Goal: Task Accomplishment & Management: Use online tool/utility

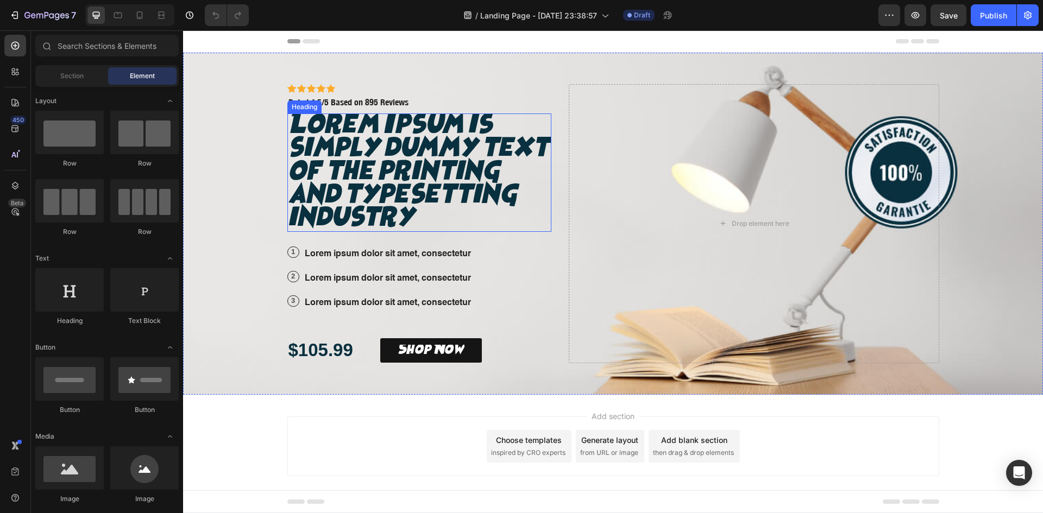
click at [446, 214] on h2 "Lorem Ipsum is simply dummy text of the printing and typesetting industry" at bounding box center [419, 173] width 265 height 119
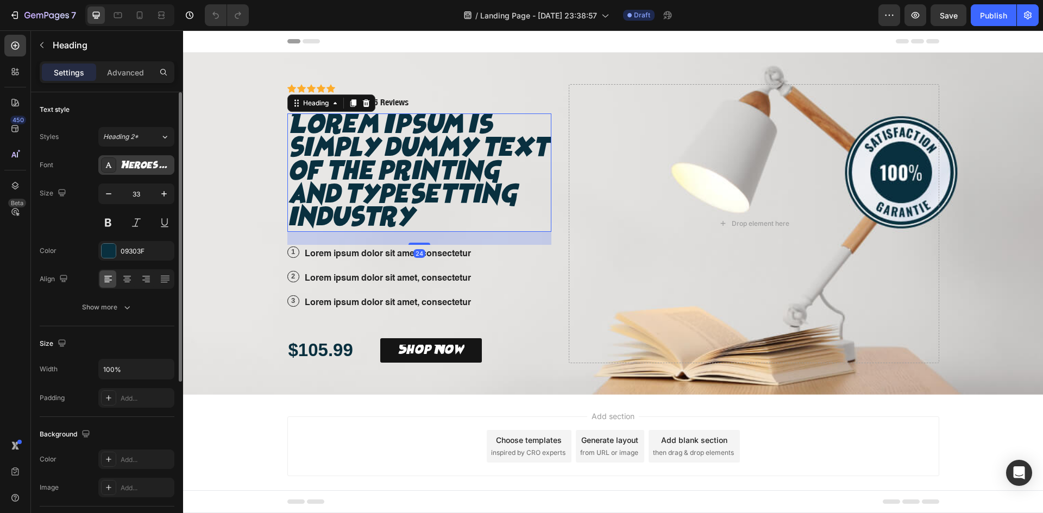
click at [130, 163] on div "Heroes Legend" at bounding box center [146, 166] width 51 height 10
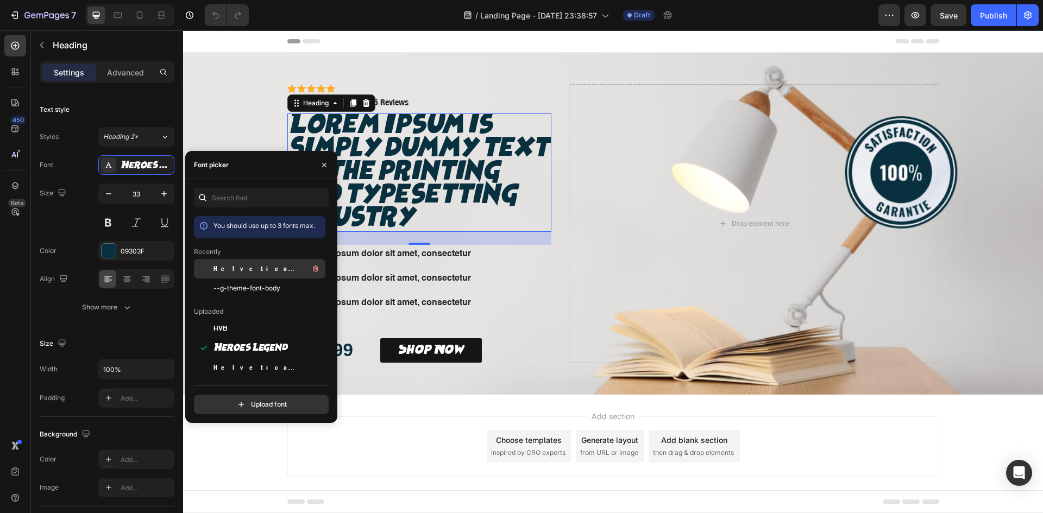
click at [253, 263] on div "Helvetica Neue Condensed Bold_1" at bounding box center [269, 268] width 110 height 13
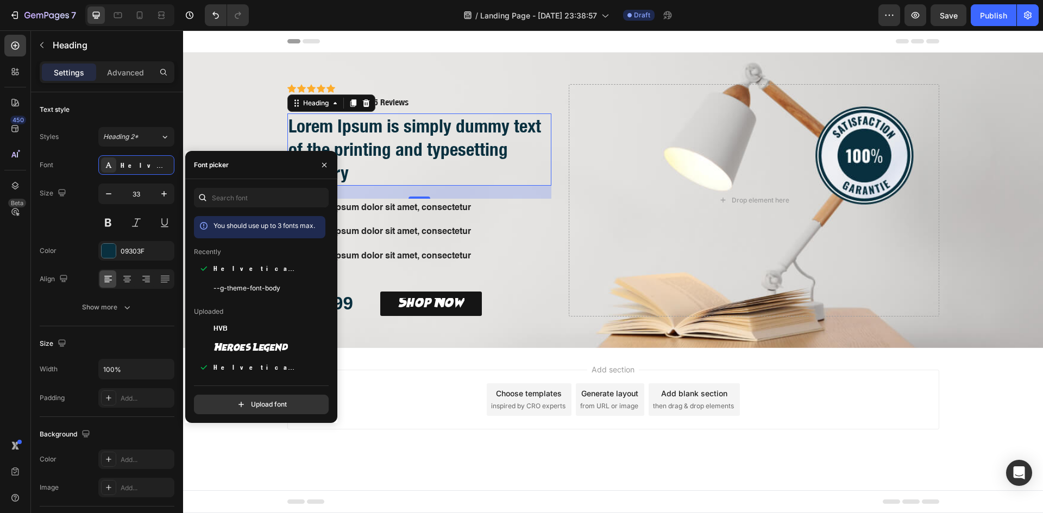
click at [421, 205] on div "24" at bounding box center [419, 207] width 12 height 9
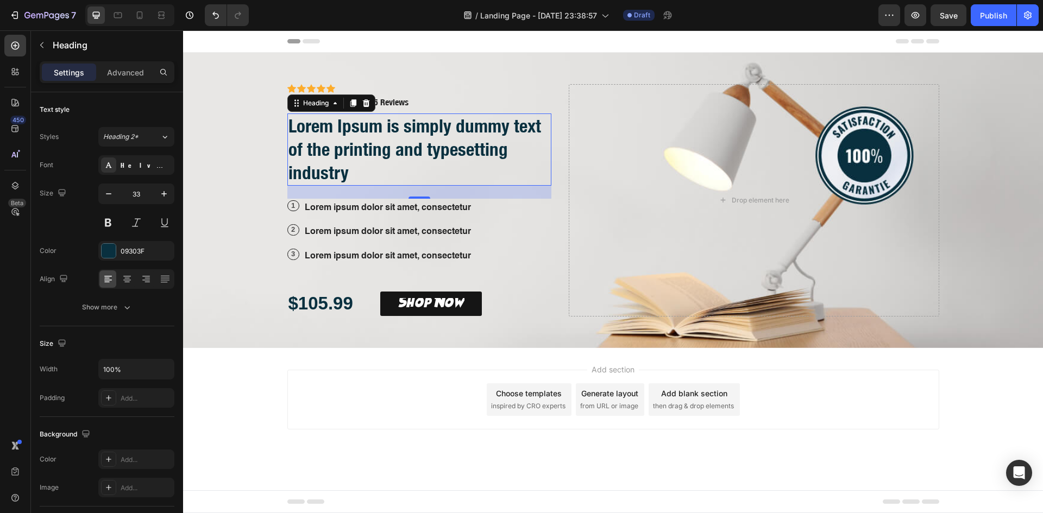
click at [415, 206] on div "24" at bounding box center [419, 207] width 12 height 9
click at [390, 214] on p "Lorem ipsum dolor sit amet, consectetur" at bounding box center [388, 208] width 166 height 16
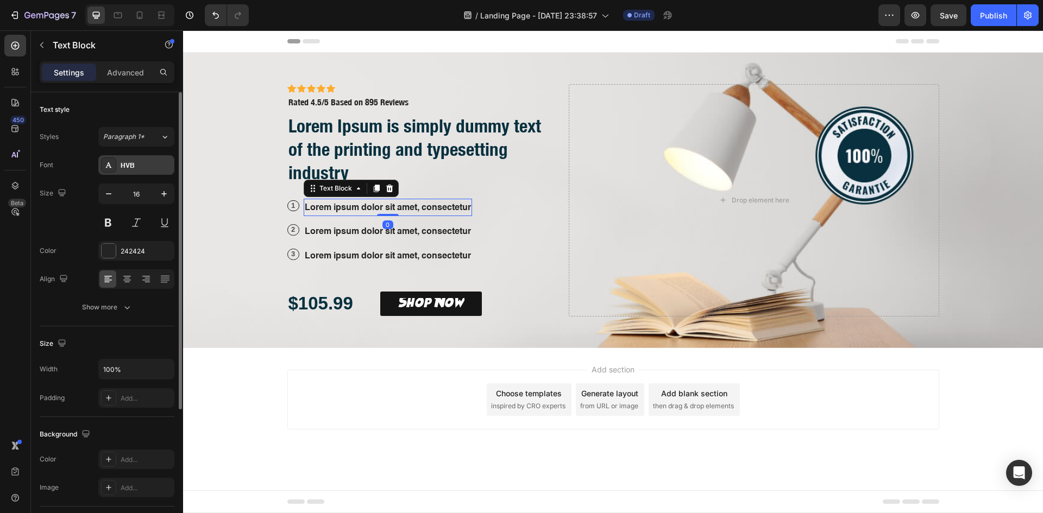
click at [141, 166] on div "HVB" at bounding box center [146, 166] width 51 height 10
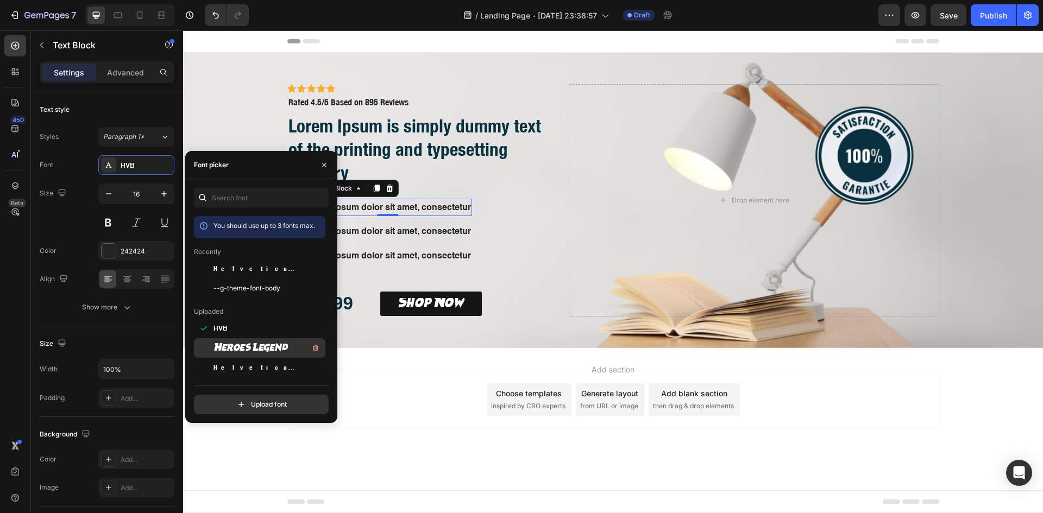
click at [228, 349] on span "Heroes Legend" at bounding box center [251, 348] width 74 height 10
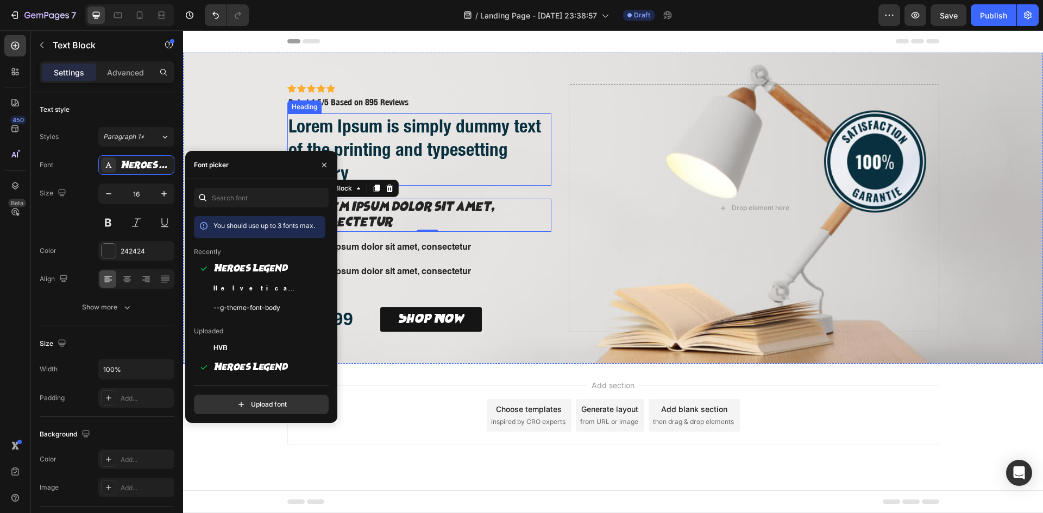
click at [366, 131] on h2 "Lorem Ipsum is simply dummy text of the printing and typesetting industry" at bounding box center [419, 150] width 265 height 72
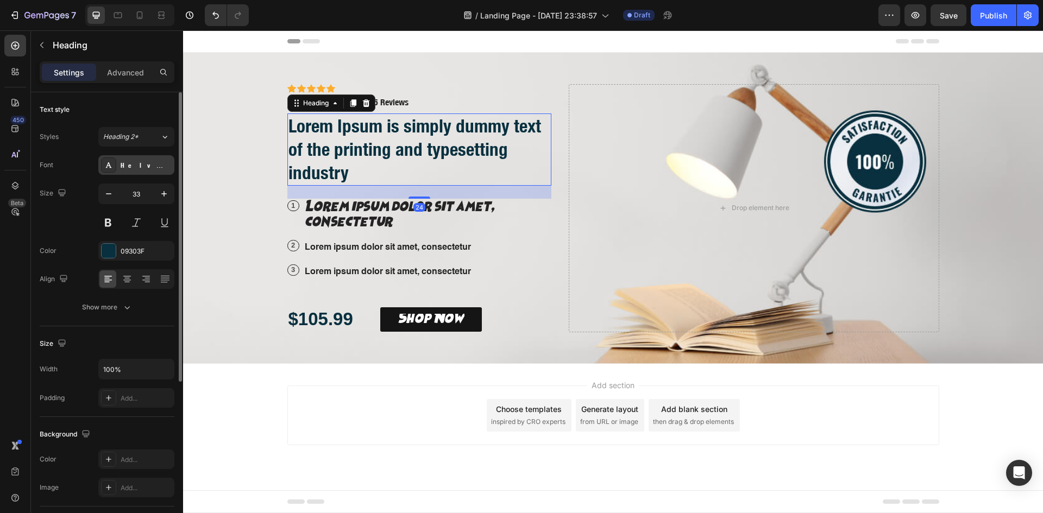
click at [139, 159] on div "Helvetica Neue Condensed Bold_1" at bounding box center [136, 165] width 76 height 20
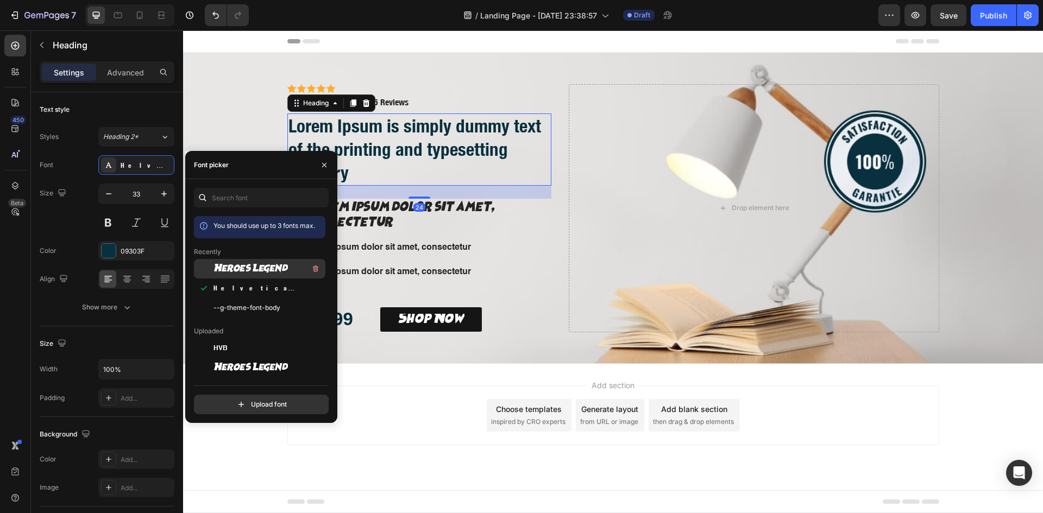
click at [231, 268] on span "Heroes Legend" at bounding box center [251, 269] width 74 height 10
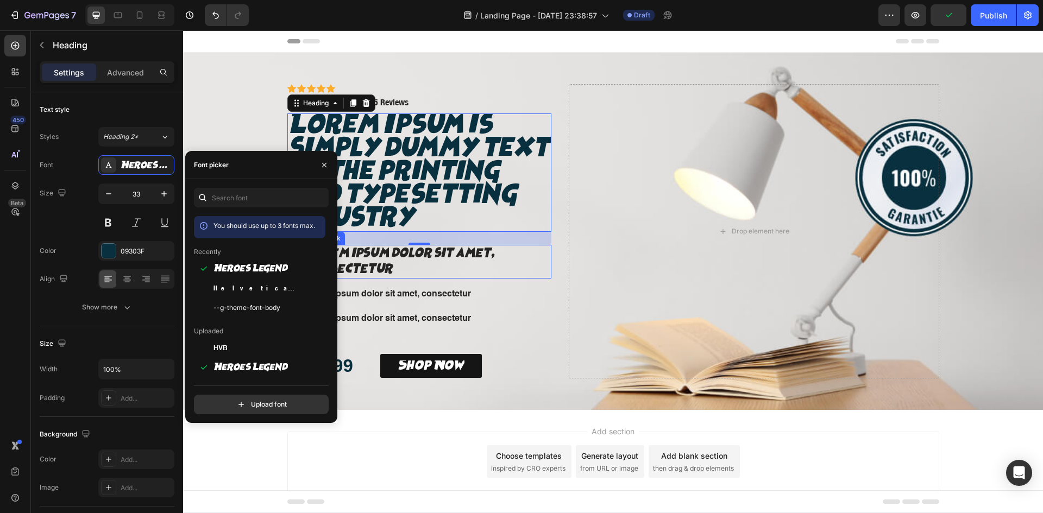
click at [400, 278] on p "Lorem ipsum dolor sit amet, consectetur" at bounding box center [428, 262] width 246 height 32
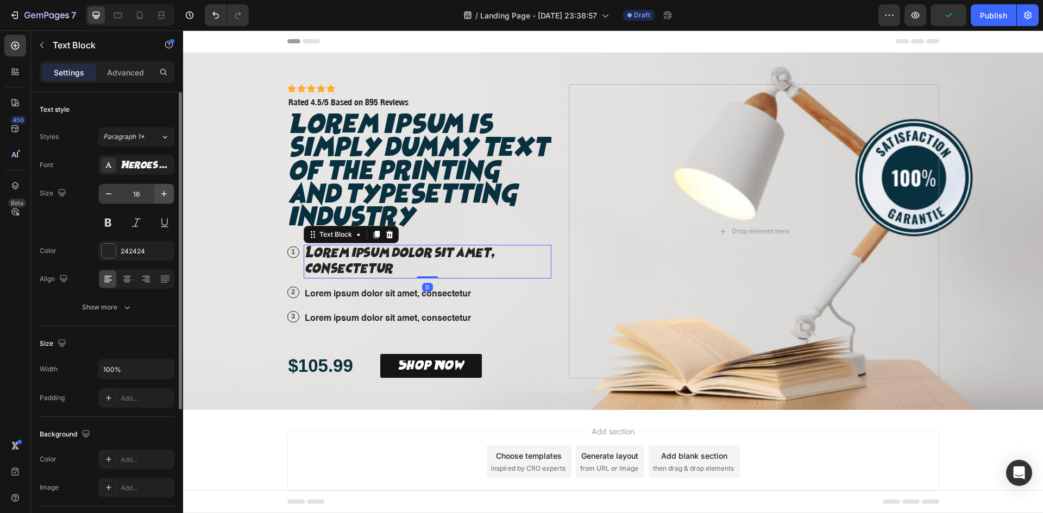
drag, startPoint x: 148, startPoint y: 166, endPoint x: 159, endPoint y: 187, distance: 23.3
click at [147, 166] on div "Heroes Legend" at bounding box center [146, 166] width 51 height 10
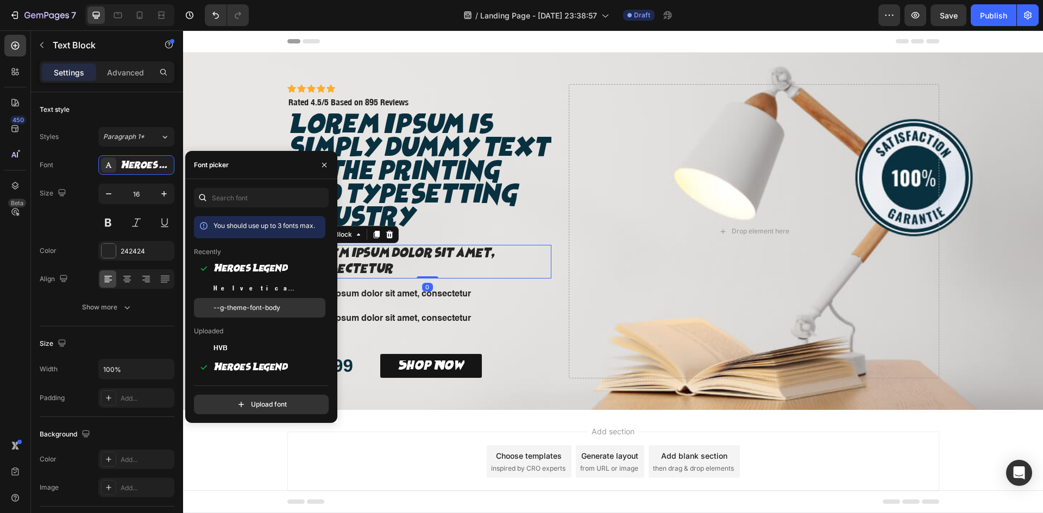
click at [253, 304] on span "--g-theme-font-body" at bounding box center [247, 308] width 67 height 10
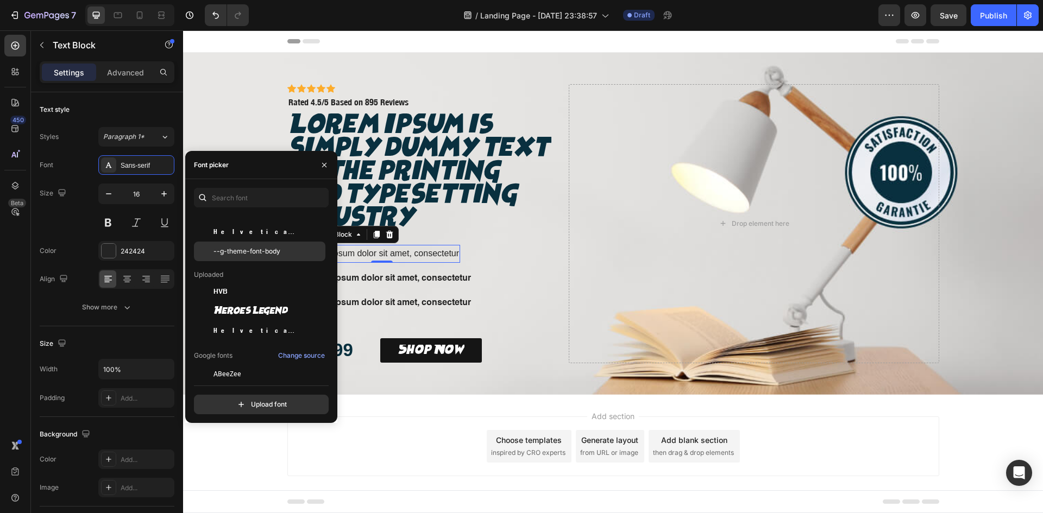
scroll to position [91, 0]
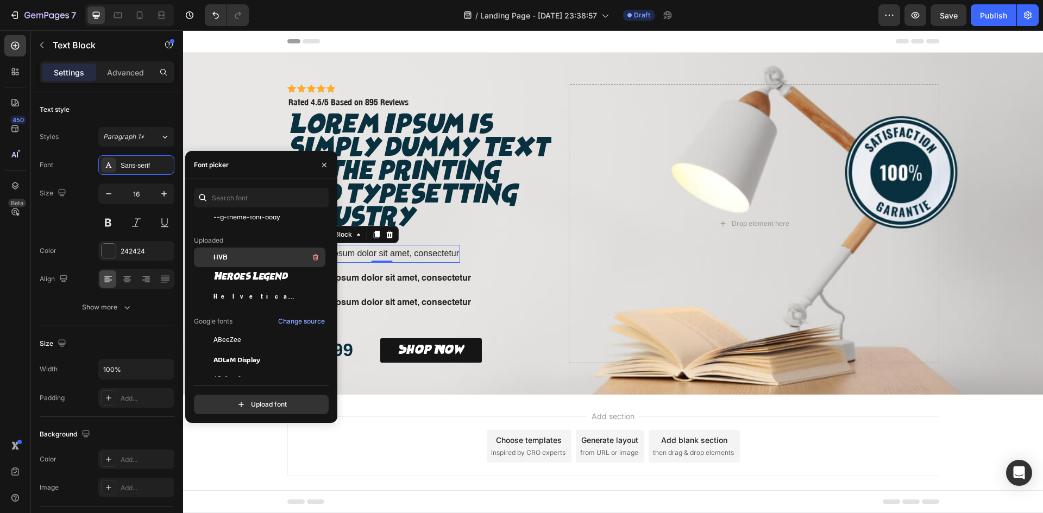
click at [230, 260] on div "HVB" at bounding box center [269, 257] width 110 height 13
click at [350, 96] on div "Rated 4.5/5 Based on 895 Reviews" at bounding box center [348, 103] width 122 height 14
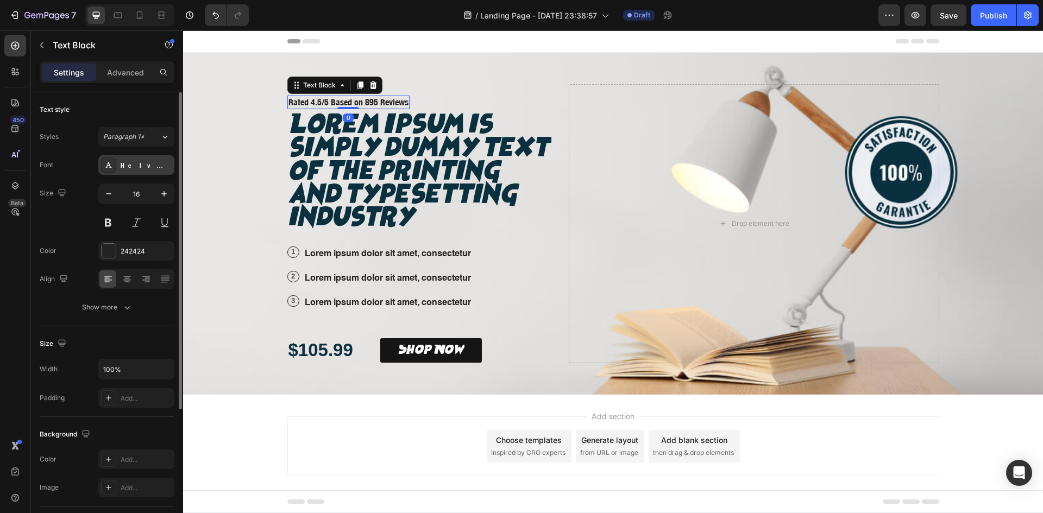
click at [124, 162] on div "Helvetica Neue Condensed Bold_1" at bounding box center [146, 166] width 51 height 10
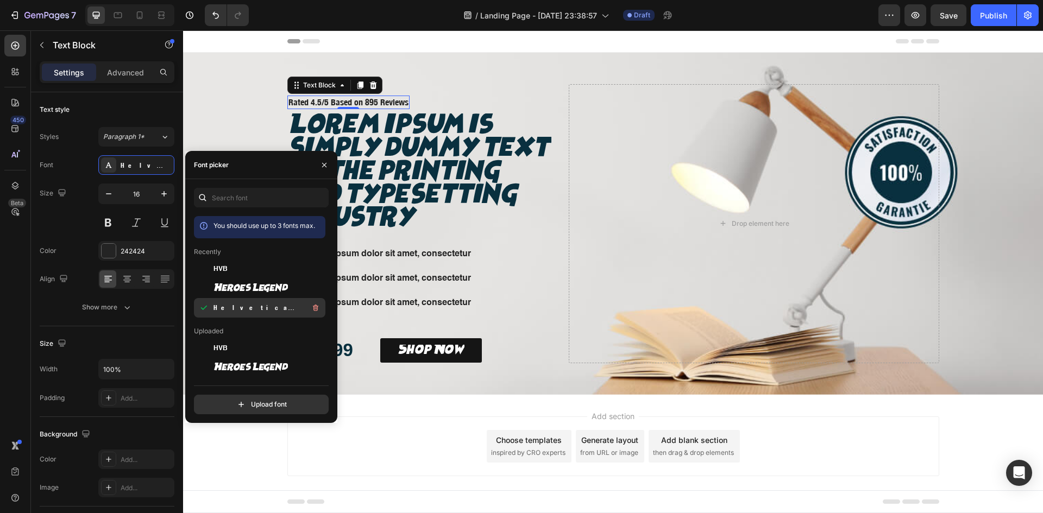
click at [233, 308] on span "Helvetica Neue Condensed Bold_1" at bounding box center [259, 308] width 90 height 10
click at [578, 243] on div "Drop element here" at bounding box center [754, 223] width 370 height 279
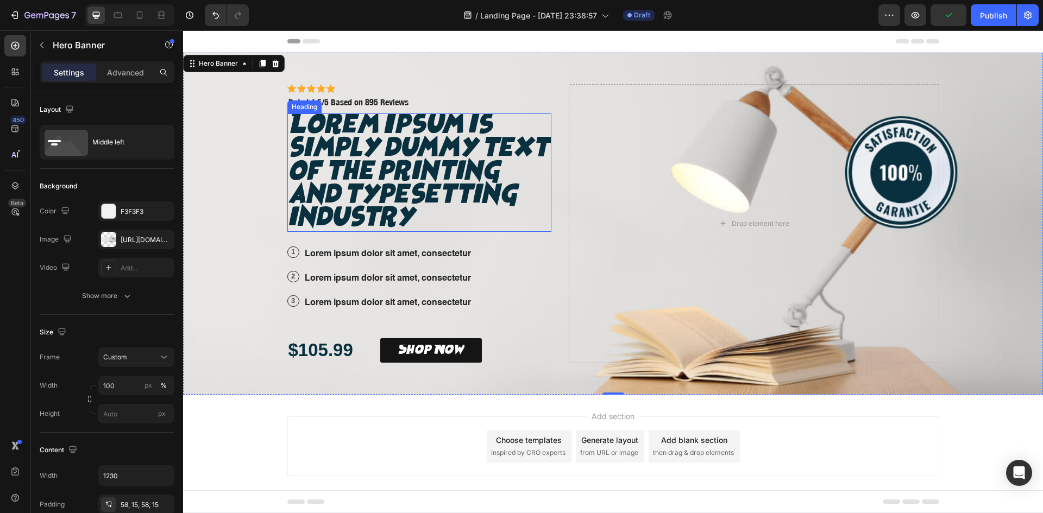
click at [371, 201] on h2 "Lorem Ipsum is simply dummy text of the printing and typesetting industry" at bounding box center [419, 173] width 265 height 119
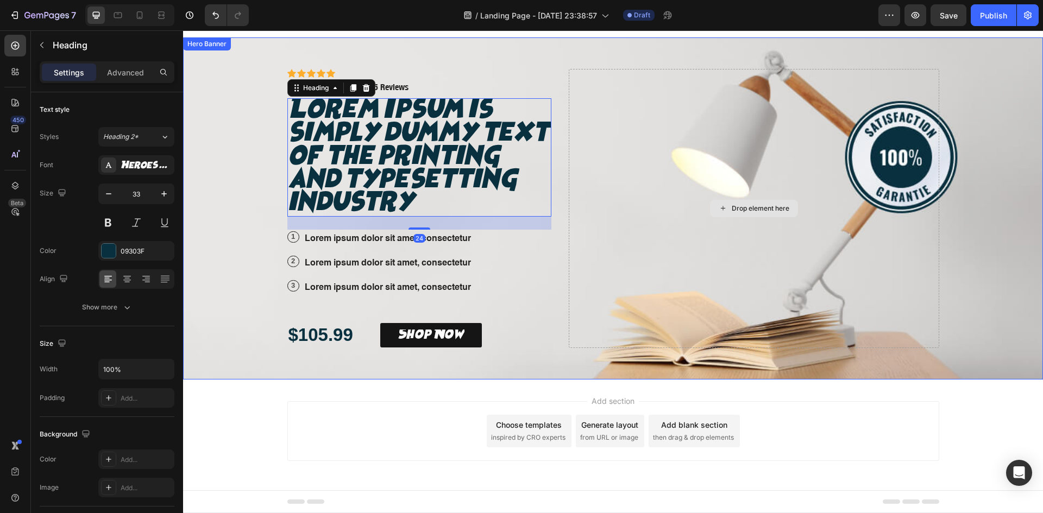
scroll to position [39, 0]
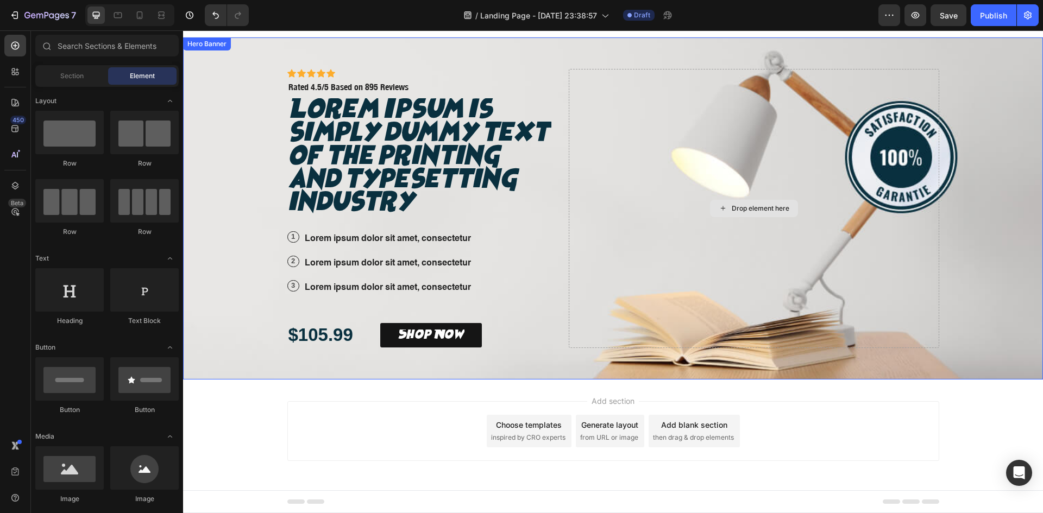
click at [719, 200] on div "Drop element here" at bounding box center [754, 208] width 88 height 17
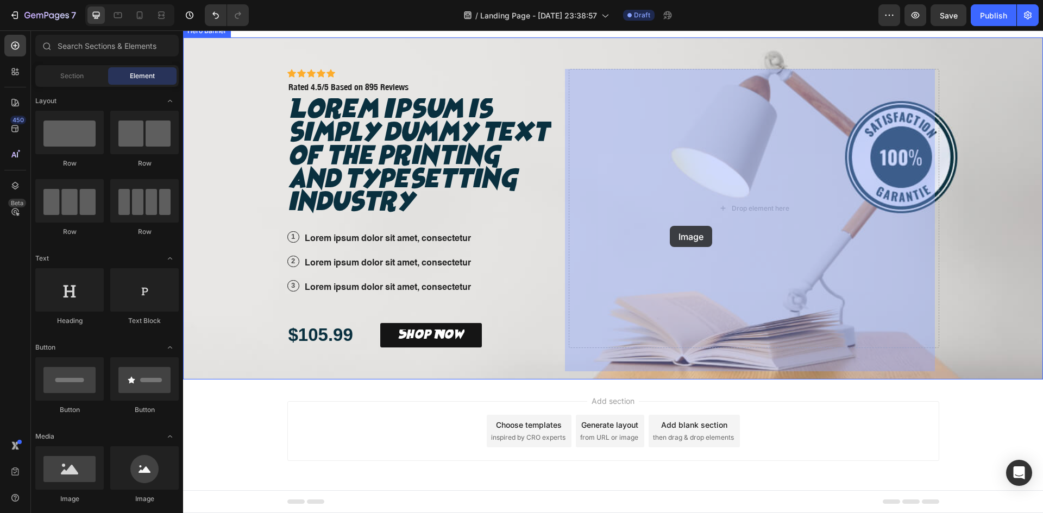
drag, startPoint x: 247, startPoint y: 504, endPoint x: 670, endPoint y: 226, distance: 506.0
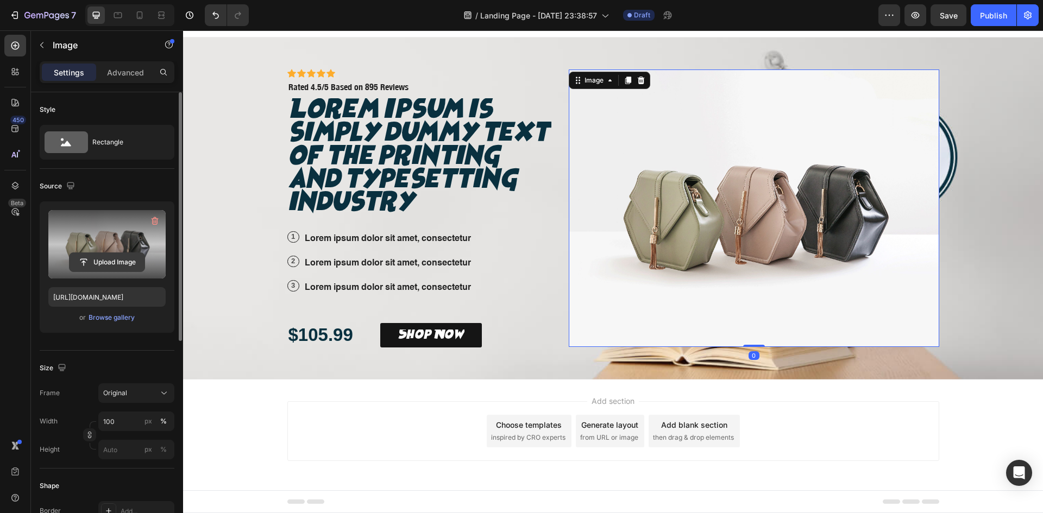
click at [123, 264] on input "file" at bounding box center [107, 262] width 75 height 18
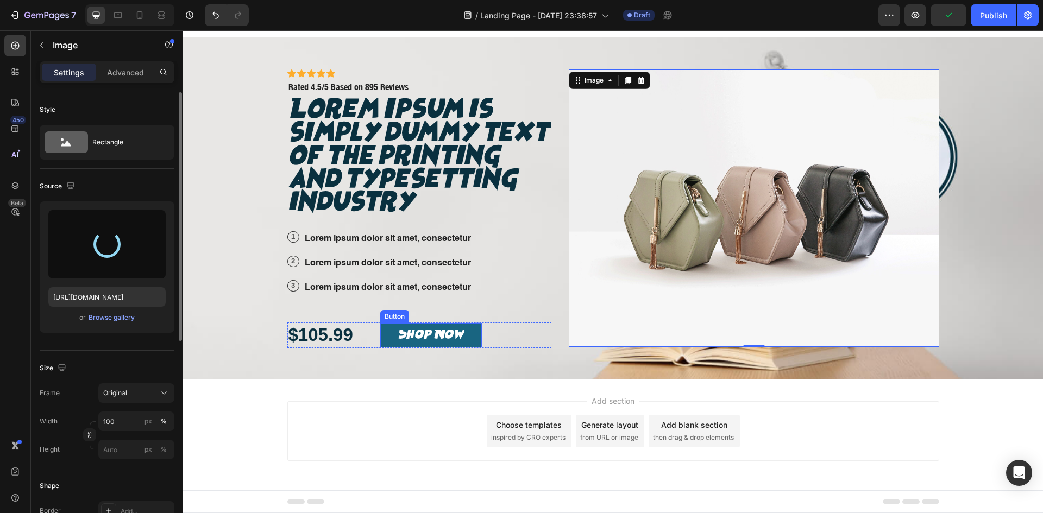
type input "[URL][DOMAIN_NAME]"
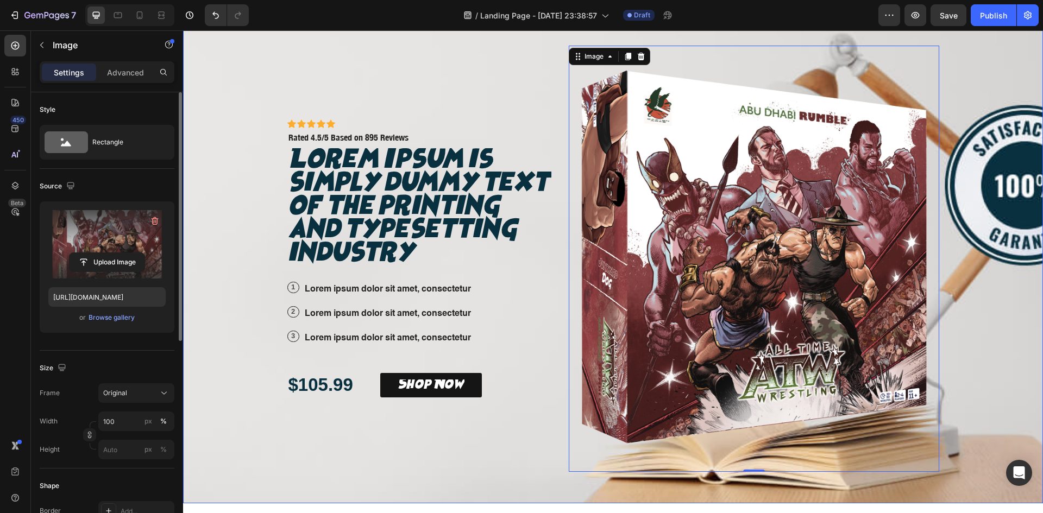
click at [978, 72] on div "Background Image" at bounding box center [613, 259] width 860 height 490
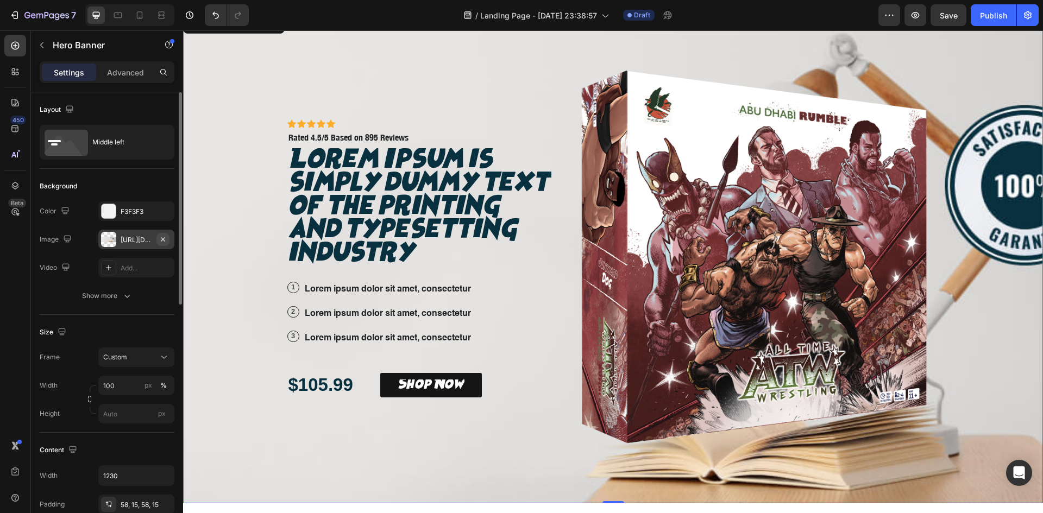
click at [166, 235] on icon "button" at bounding box center [163, 239] width 9 height 9
type input "Auto"
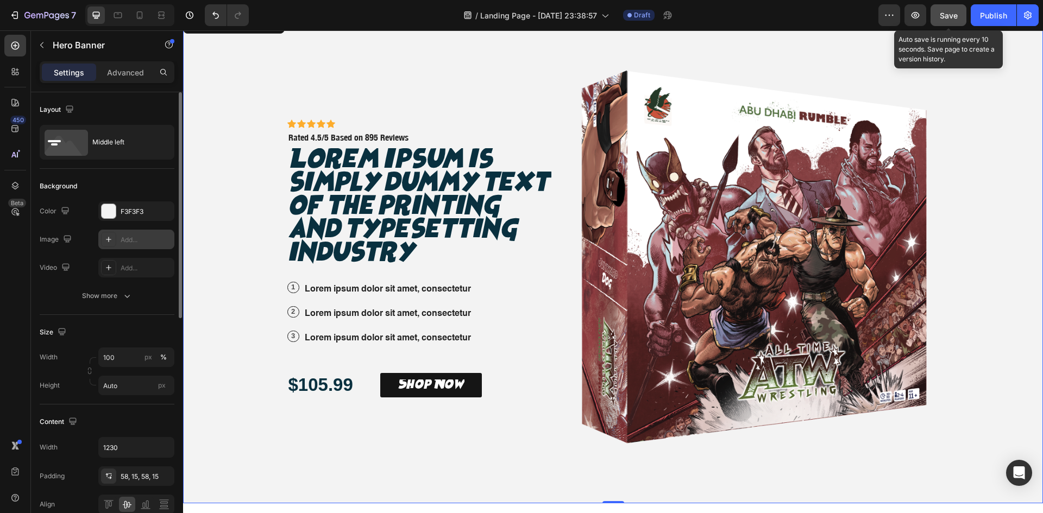
click at [948, 14] on span "Save" at bounding box center [949, 15] width 18 height 9
click at [560, 262] on div "Icon Icon Icon Icon Icon Icon List Icon Icon Icon Icon Icon Icon List Rated 4.5…" at bounding box center [613, 259] width 668 height 490
click at [559, 431] on div "Icon Icon Icon Icon Icon Icon List Icon Icon Icon Icon Icon Icon List Rated 4.5…" at bounding box center [613, 259] width 668 height 490
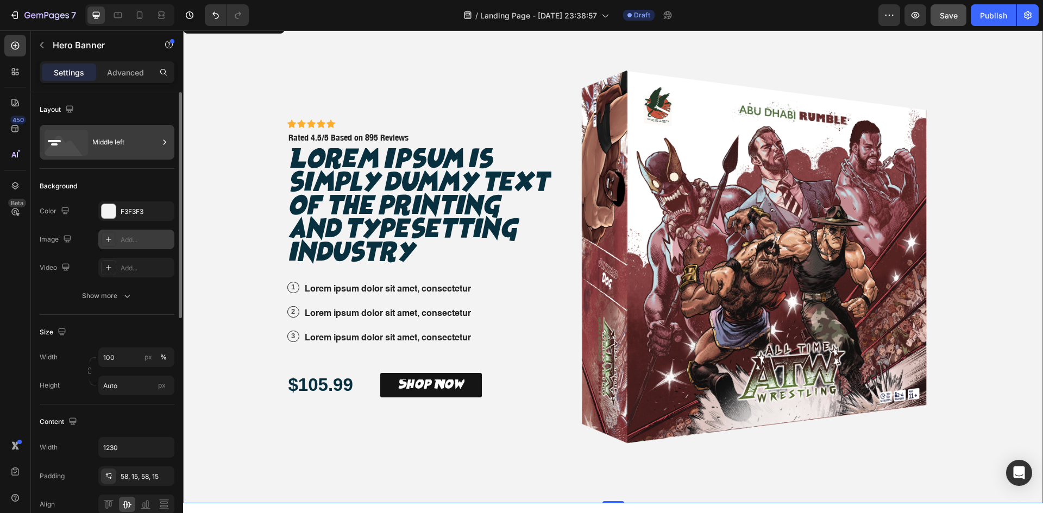
click at [131, 143] on div "Middle left" at bounding box center [125, 142] width 66 height 25
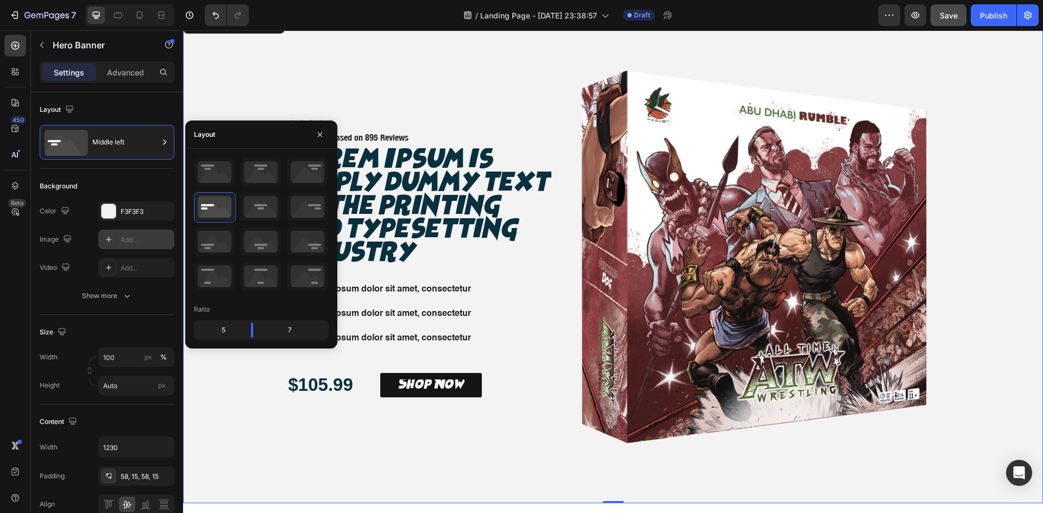
click at [443, 41] on div "Icon Icon Icon Icon Icon Icon List Icon Icon Icon Icon Icon Icon List Rated 4.5…" at bounding box center [613, 259] width 668 height 490
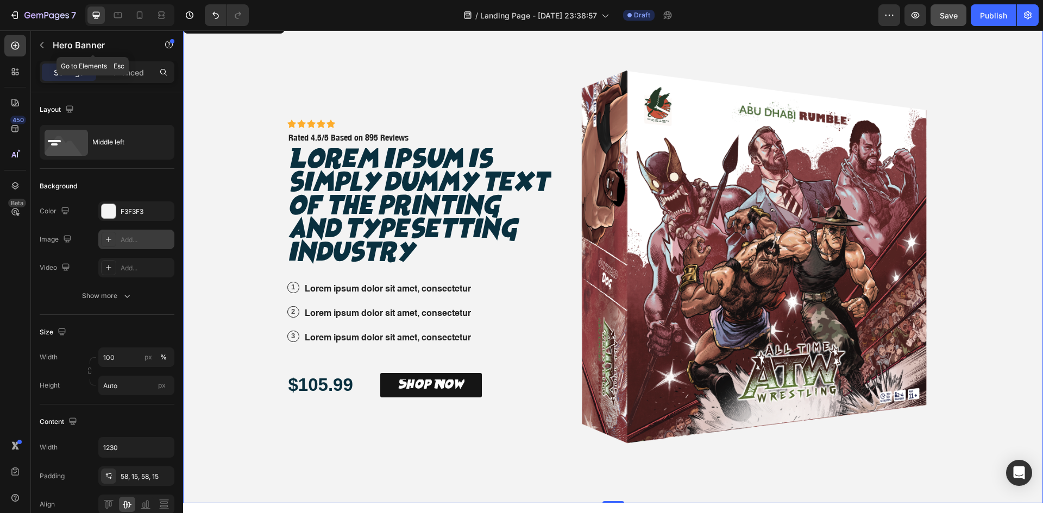
click at [40, 47] on icon "button" at bounding box center [41, 45] width 9 height 9
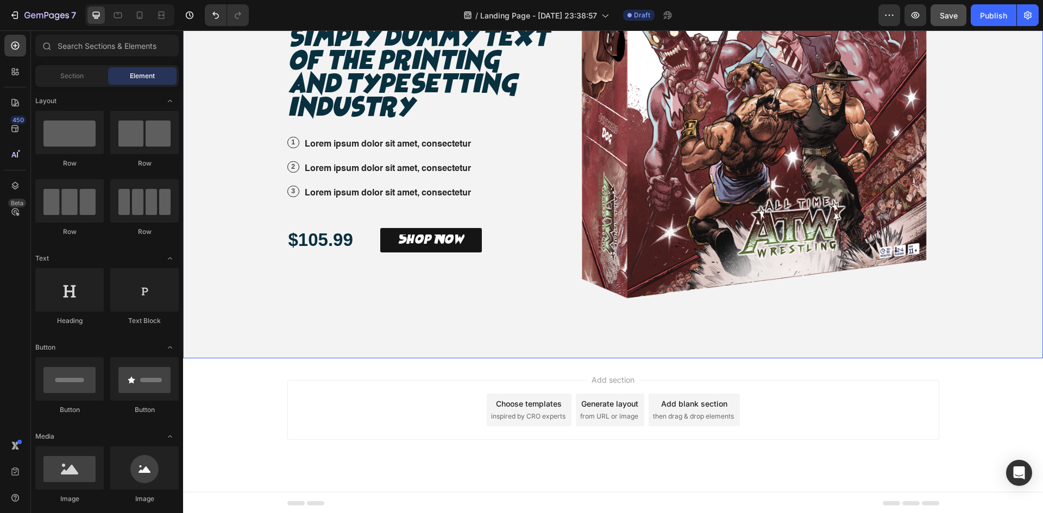
scroll to position [185, 0]
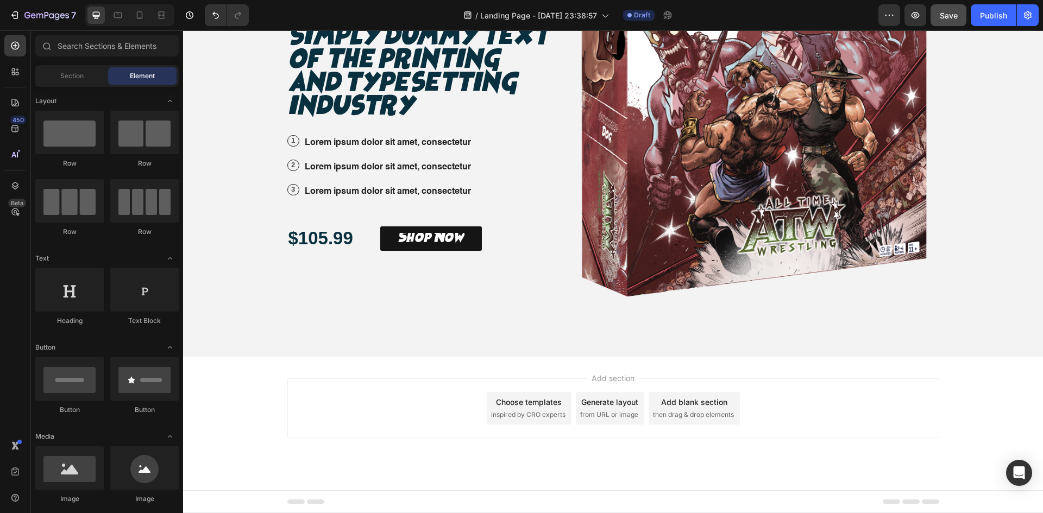
click at [230, 391] on div "Add section Choose templates inspired by CRO experts Generate layout from URL o…" at bounding box center [613, 424] width 860 height 134
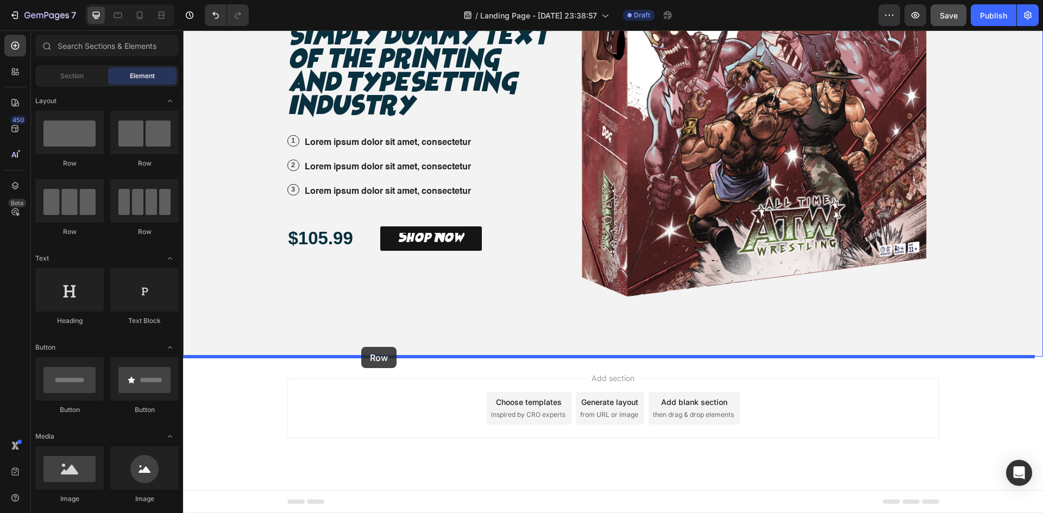
drag, startPoint x: 320, startPoint y: 169, endPoint x: 361, endPoint y: 347, distance: 182.9
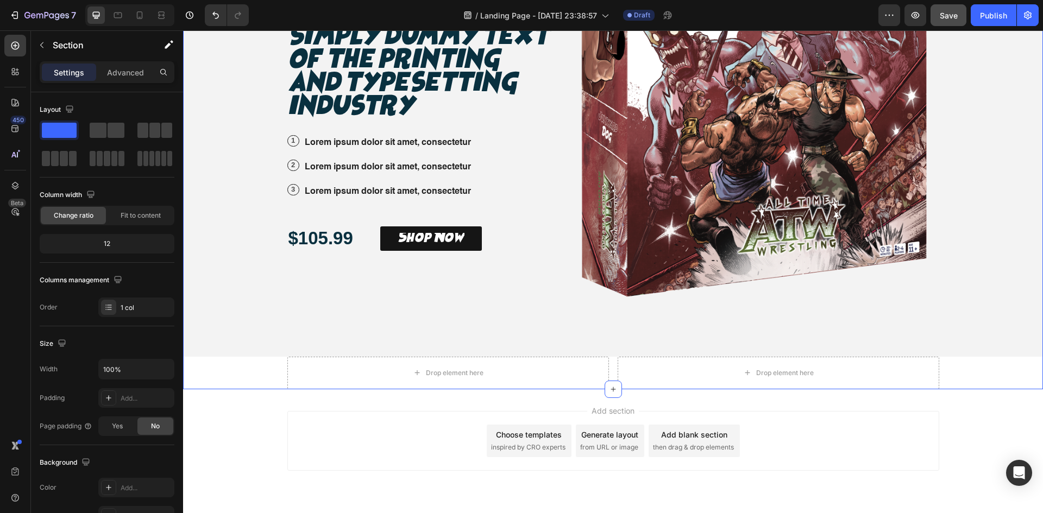
click at [259, 365] on div "Icon Icon Icon Icon Icon Icon List Icon Icon Icon Icon Icon Icon List Rated 4.5…" at bounding box center [613, 128] width 860 height 522
click at [275, 374] on div "Icon Icon Icon Icon Icon Icon List Icon Icon Icon Icon Icon Icon List Rated 4.5…" at bounding box center [613, 128] width 860 height 522
click at [111, 394] on icon at bounding box center [108, 398] width 9 height 9
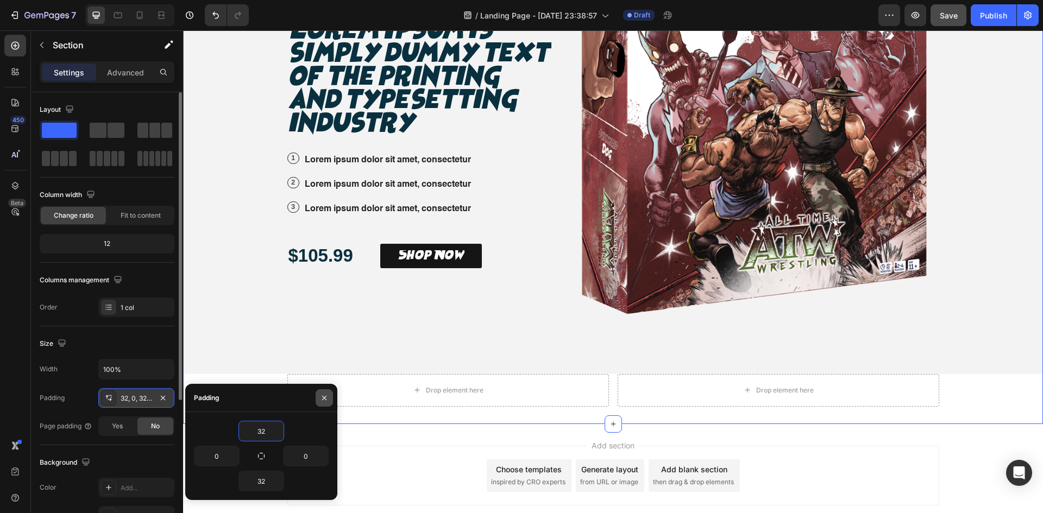
click at [321, 397] on icon "button" at bounding box center [324, 398] width 9 height 9
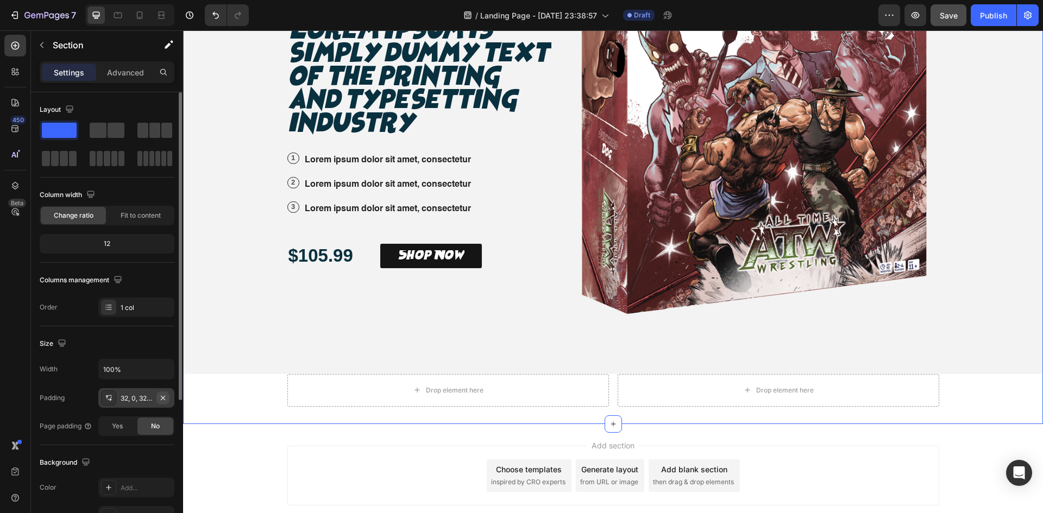
click at [164, 399] on icon "button" at bounding box center [163, 398] width 4 height 4
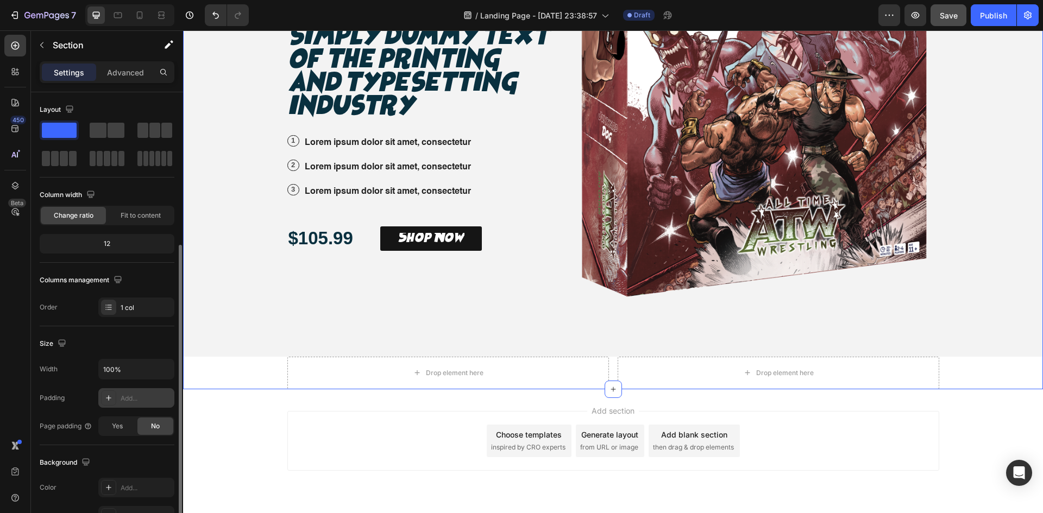
scroll to position [91, 0]
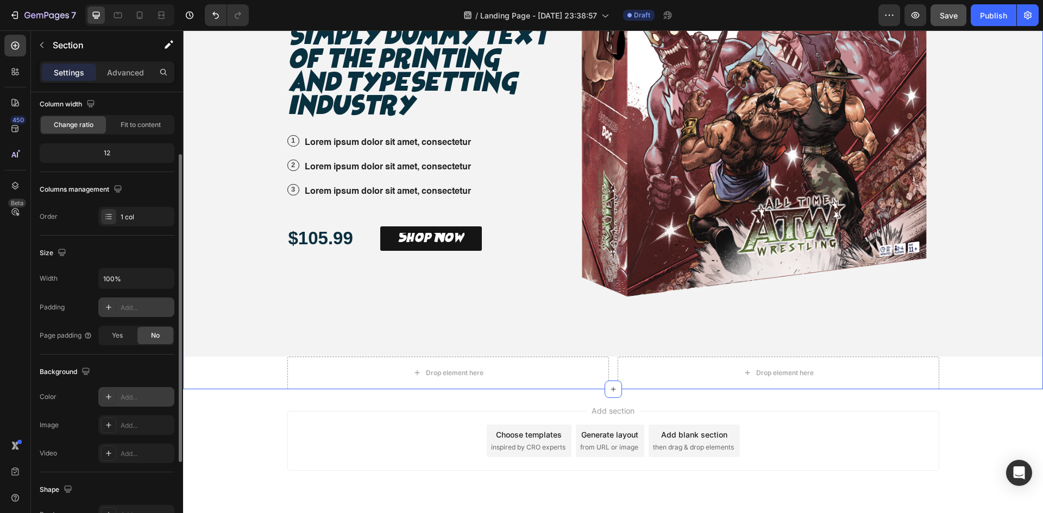
click at [131, 402] on div "Add..." at bounding box center [146, 398] width 51 height 10
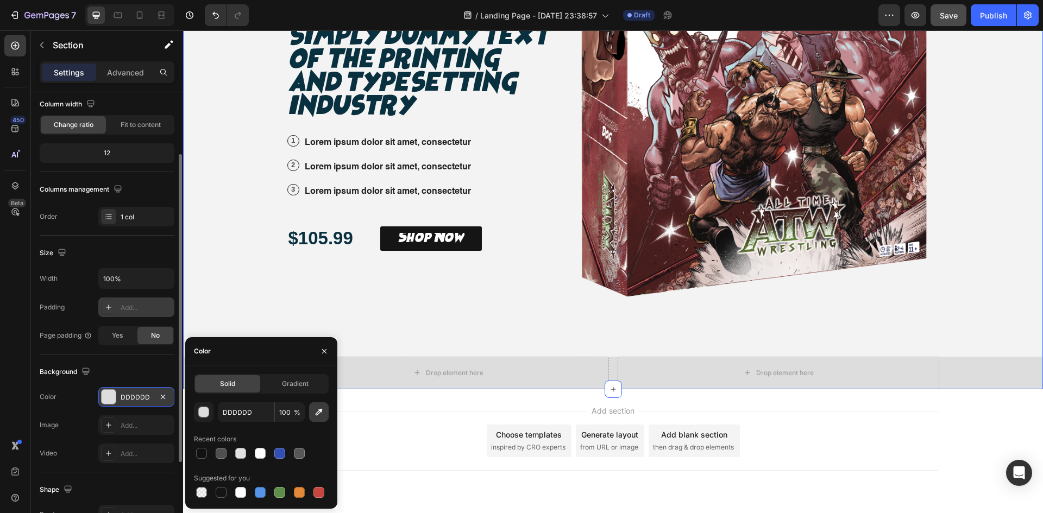
click at [317, 410] on icon "button" at bounding box center [318, 412] width 11 height 11
type input "F3F3F3"
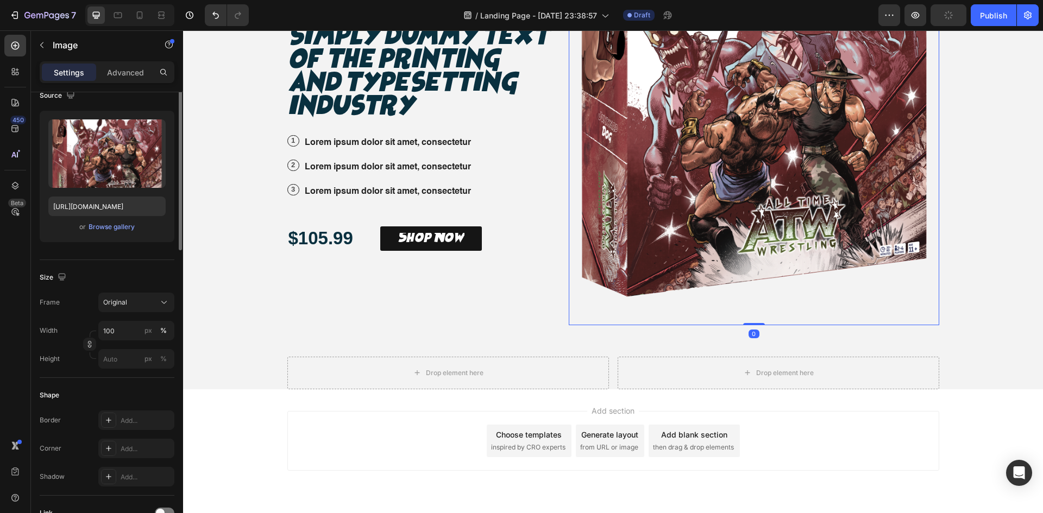
scroll to position [0, 0]
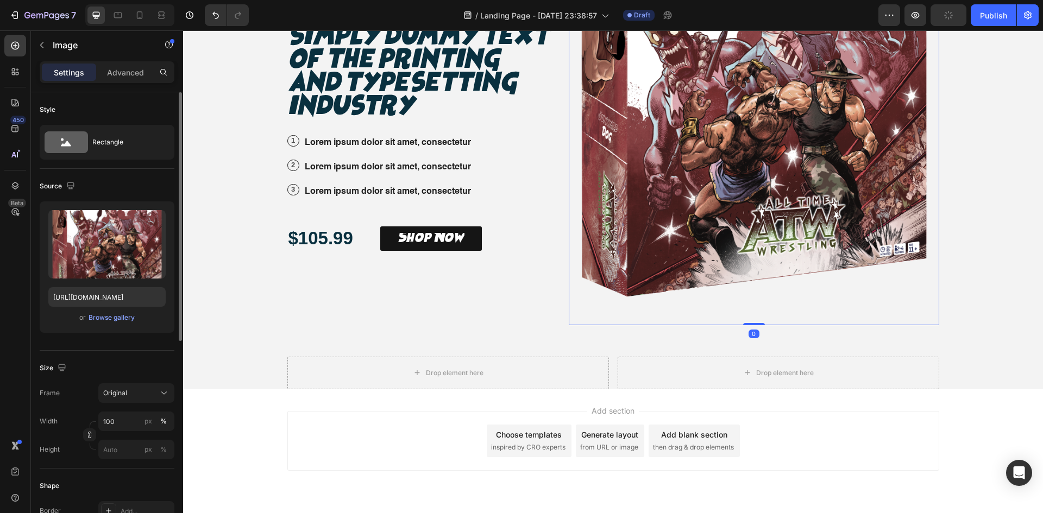
click at [606, 273] on img at bounding box center [754, 112] width 370 height 427
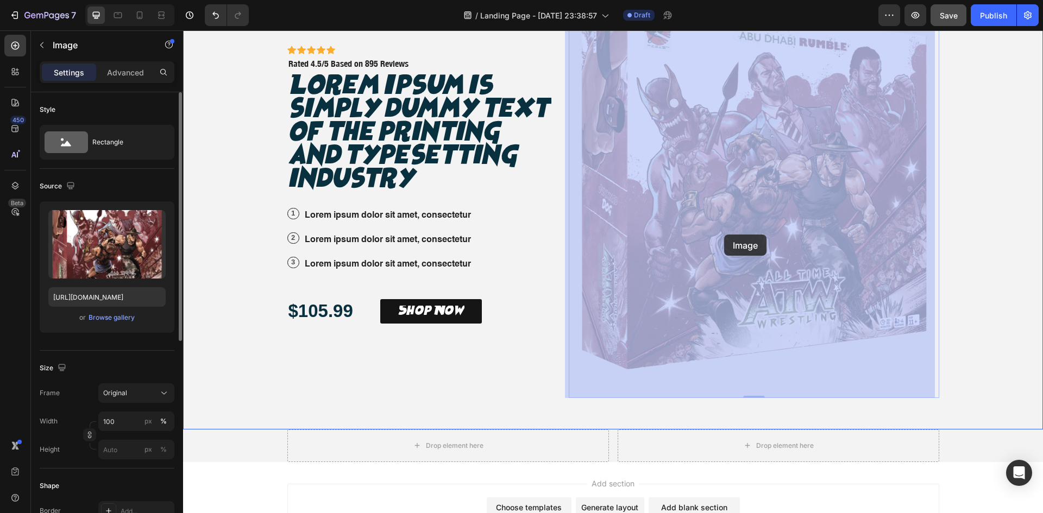
scroll to position [218, 0]
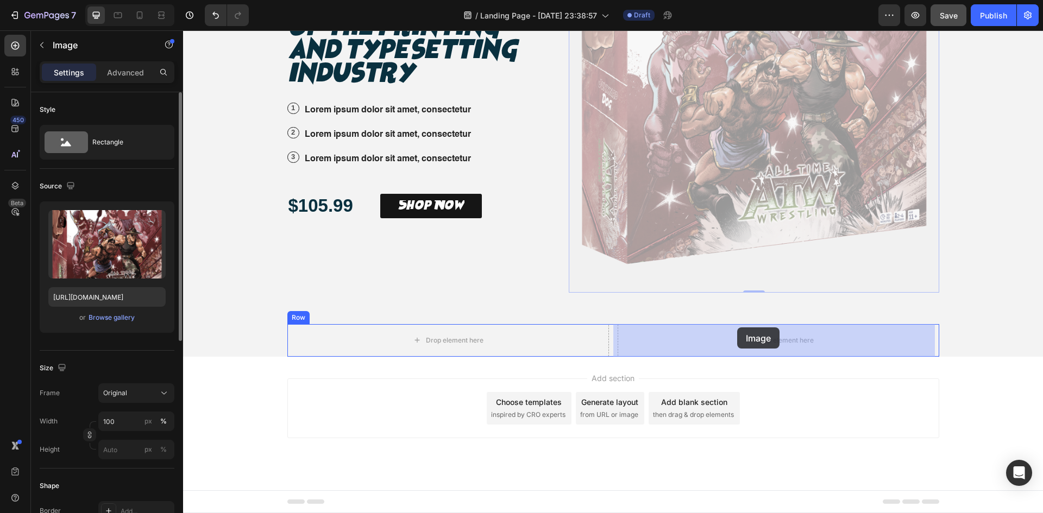
drag, startPoint x: 571, startPoint y: 86, endPoint x: 738, endPoint y: 331, distance: 296.0
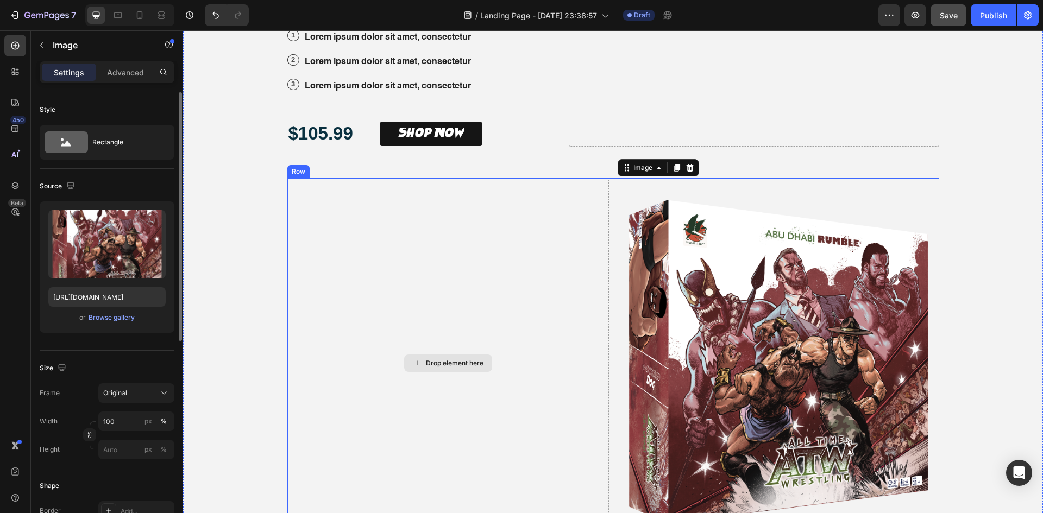
scroll to position [37, 0]
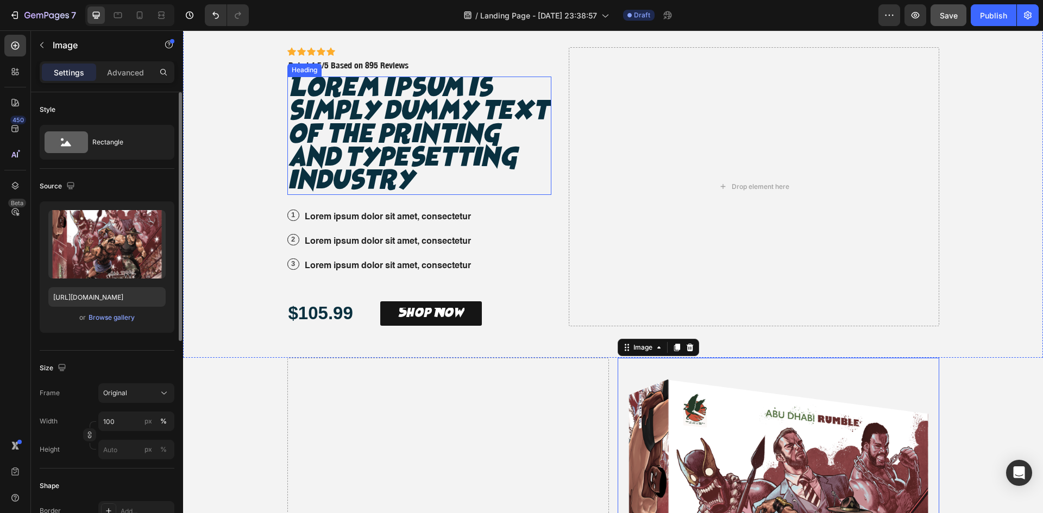
click at [487, 143] on h2 "Lorem Ipsum is simply dummy text of the printing and typesetting industry" at bounding box center [419, 136] width 265 height 119
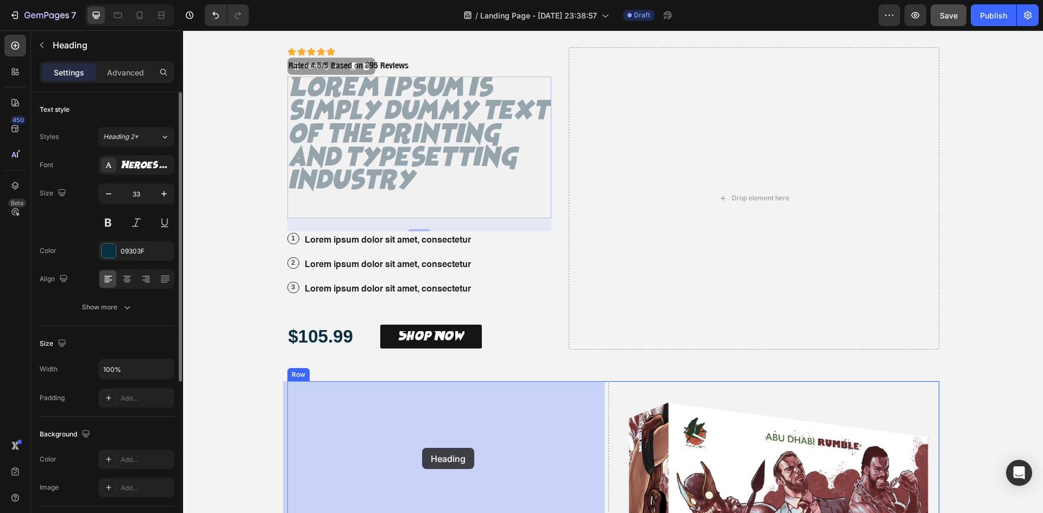
drag, startPoint x: 294, startPoint y: 68, endPoint x: 422, endPoint y: 449, distance: 402.2
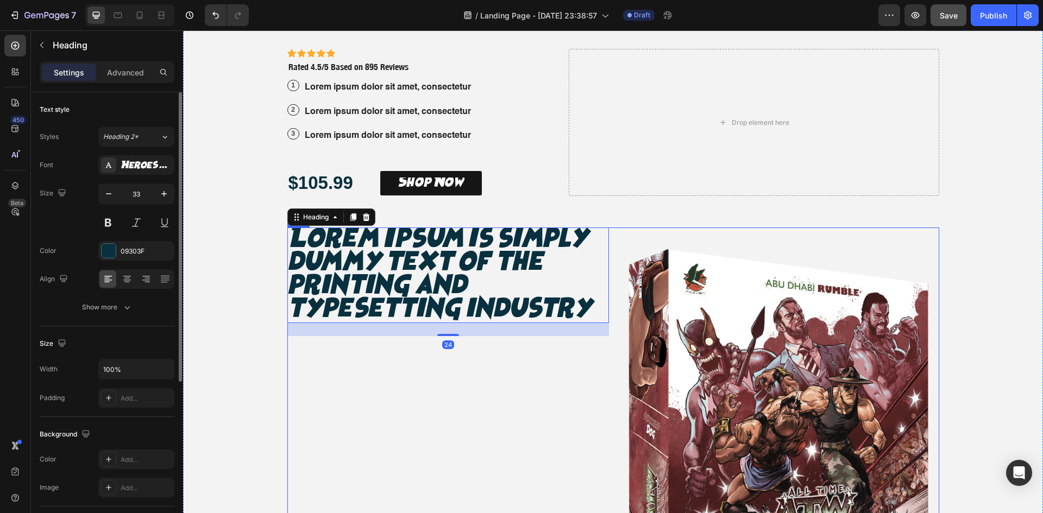
scroll to position [0, 0]
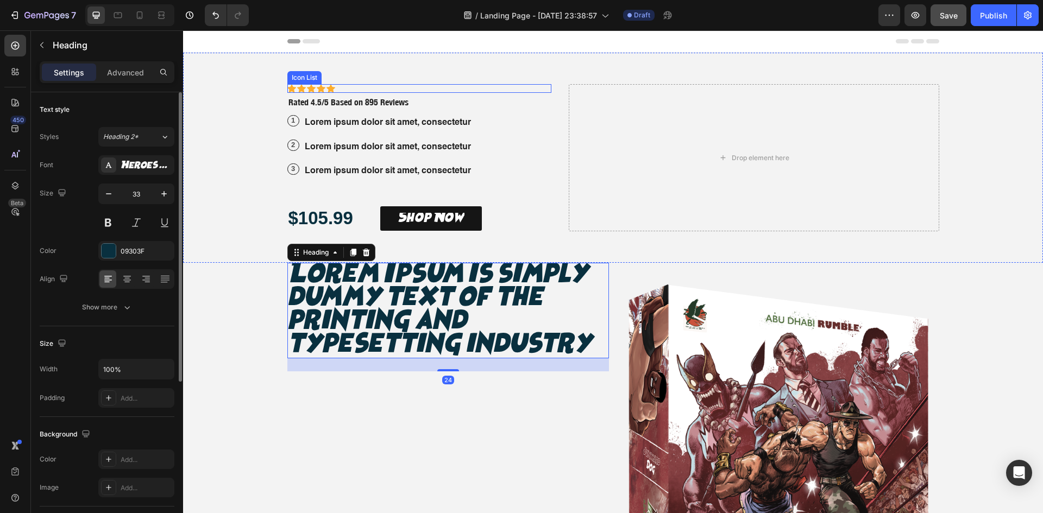
click at [411, 86] on div "Icon Icon Icon Icon Icon" at bounding box center [419, 88] width 265 height 9
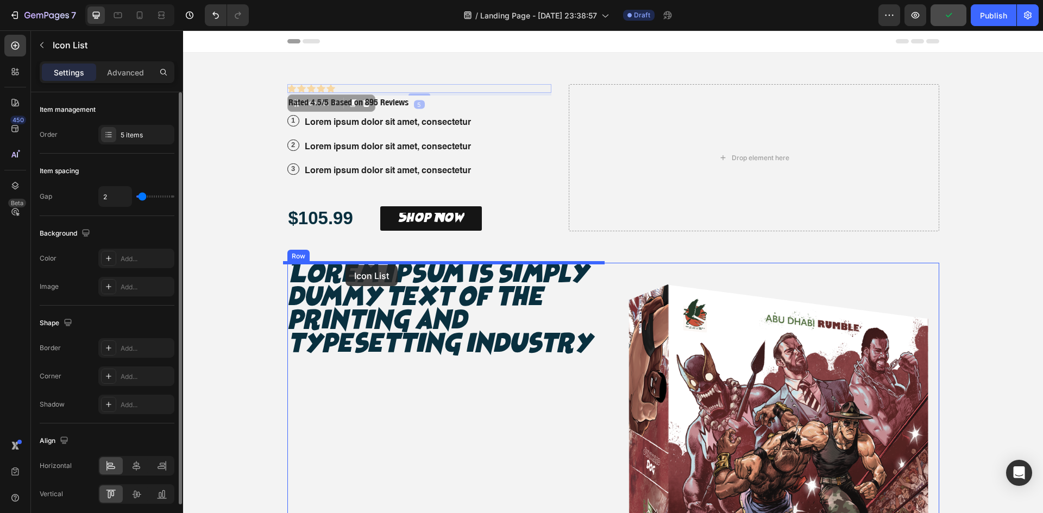
drag, startPoint x: 292, startPoint y: 97, endPoint x: 346, endPoint y: 265, distance: 176.3
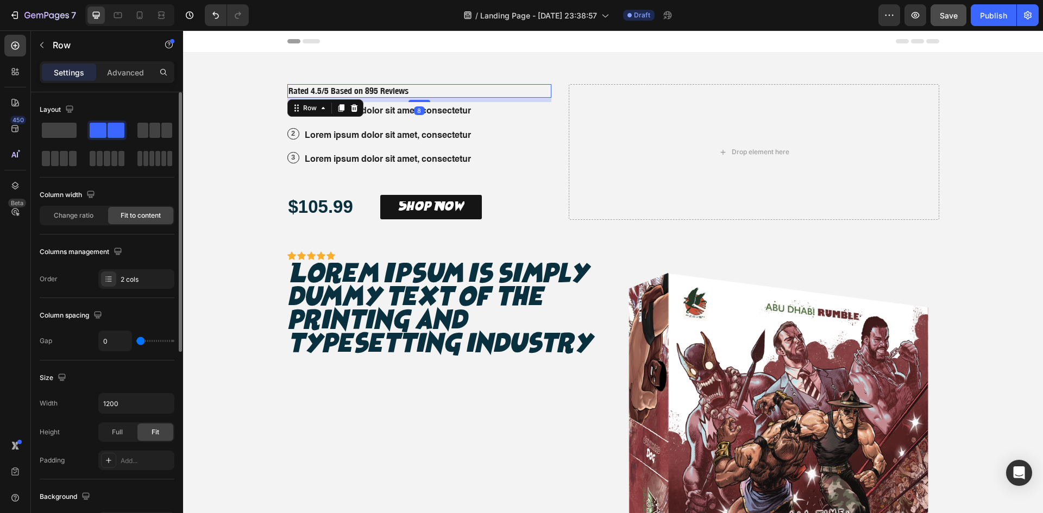
click at [422, 87] on div "Icon Icon Icon Icon Icon Icon List Rated 4.5/5 Based on 895 Reviews Text Block …" at bounding box center [419, 91] width 265 height 14
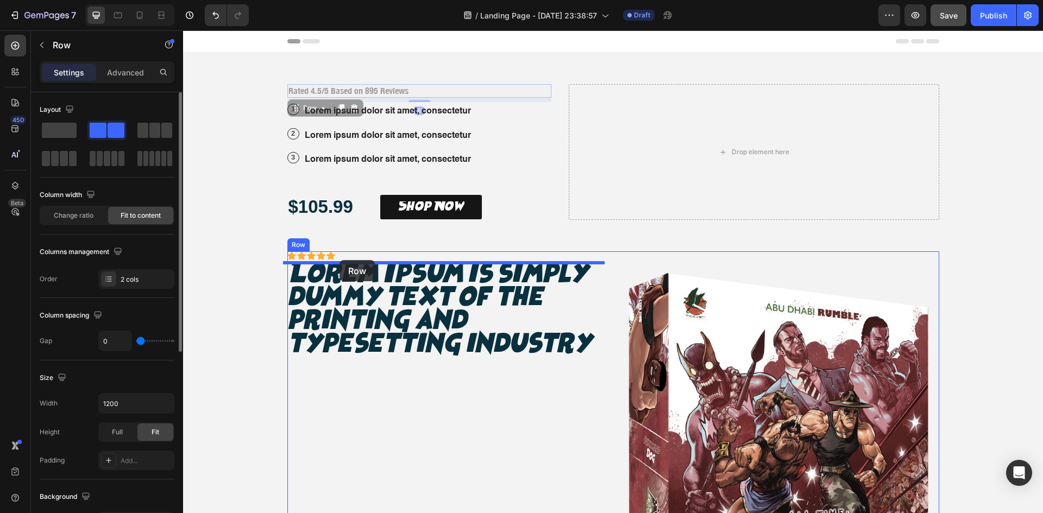
drag, startPoint x: 292, startPoint y: 110, endPoint x: 335, endPoint y: 260, distance: 156.4
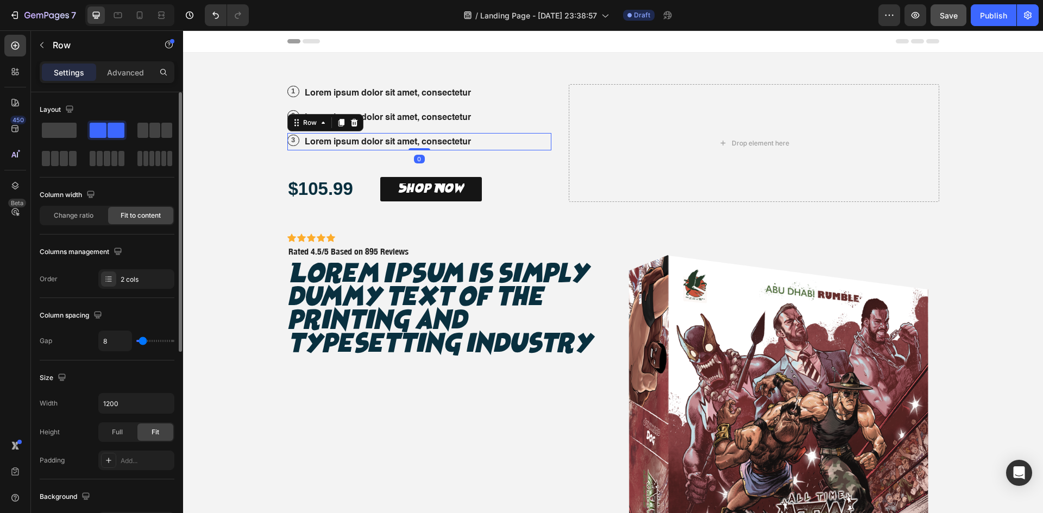
click at [296, 147] on div "3 Text Block Row Lorem ipsum dolor sit amet, consectetur Text Block Row 0" at bounding box center [419, 142] width 265 height 18
click at [322, 122] on icon at bounding box center [323, 122] width 9 height 9
click at [497, 94] on div "1 Text Block Row Lorem ipsum dolor sit amet, consectetur Text Block Row" at bounding box center [419, 93] width 265 height 18
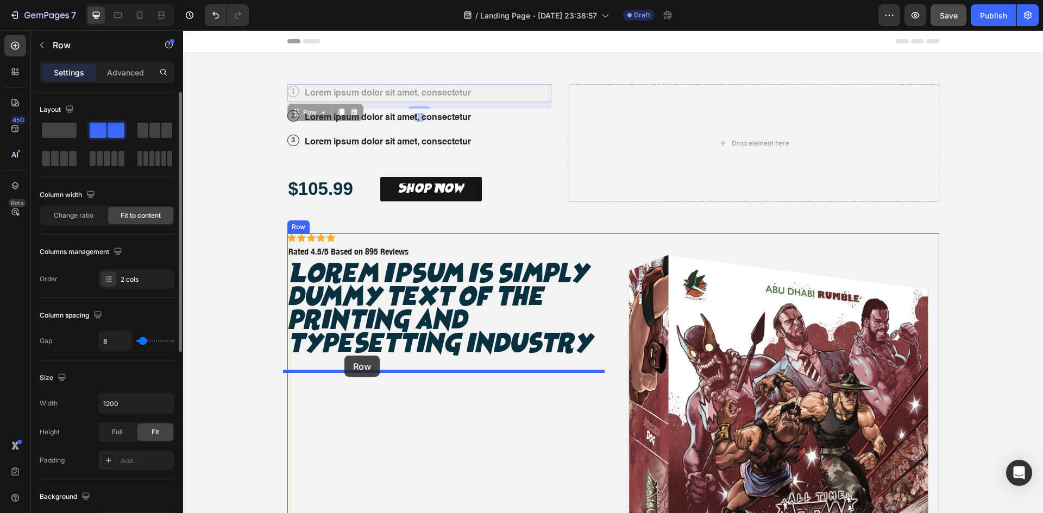
drag, startPoint x: 291, startPoint y: 114, endPoint x: 344, endPoint y: 356, distance: 247.7
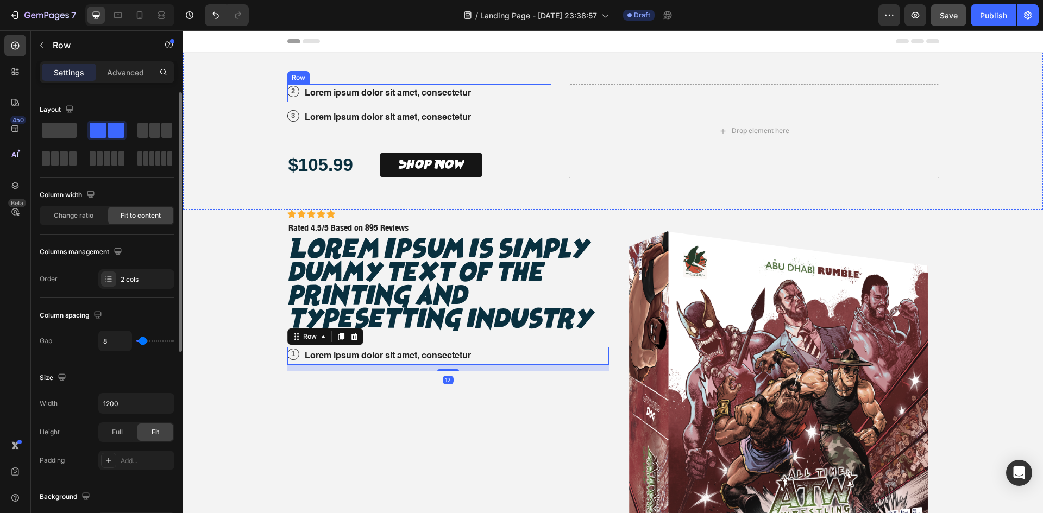
click at [485, 91] on div "2 Text Block Row Lorem ipsum dolor sit amet, consectetur Text Block Row" at bounding box center [419, 93] width 265 height 18
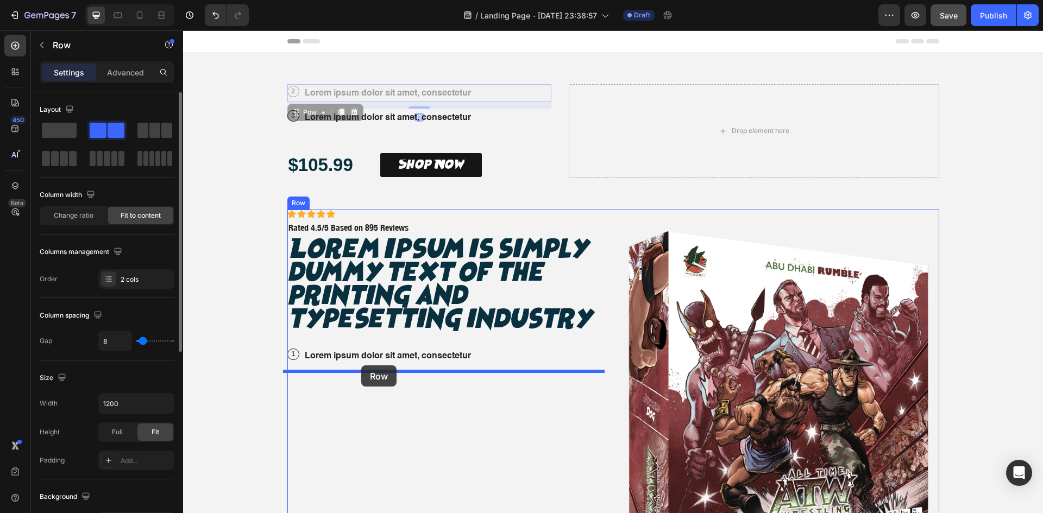
drag, startPoint x: 294, startPoint y: 116, endPoint x: 361, endPoint y: 366, distance: 258.2
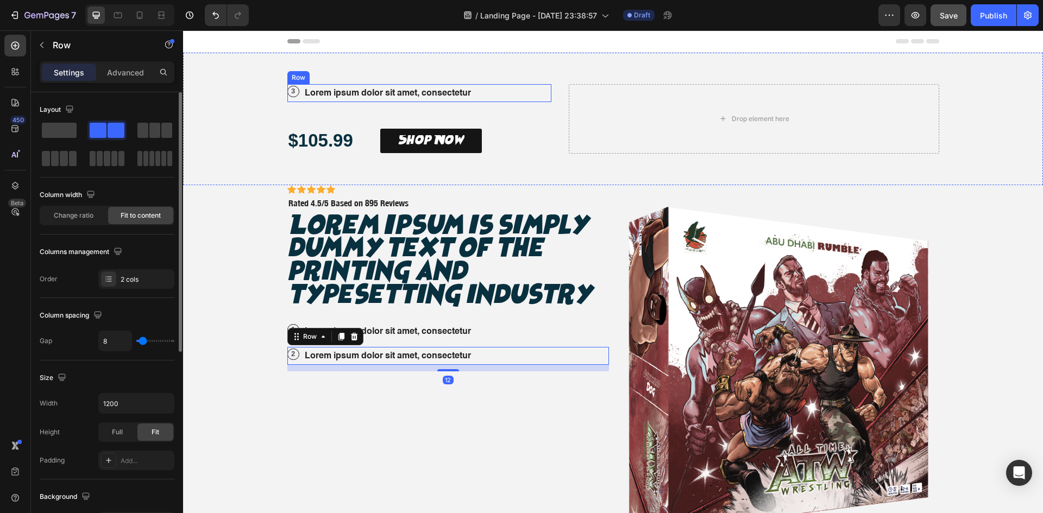
click at [487, 91] on div "3 Text Block Row Lorem ipsum dolor sit amet, consectetur Text Block Row" at bounding box center [419, 93] width 265 height 18
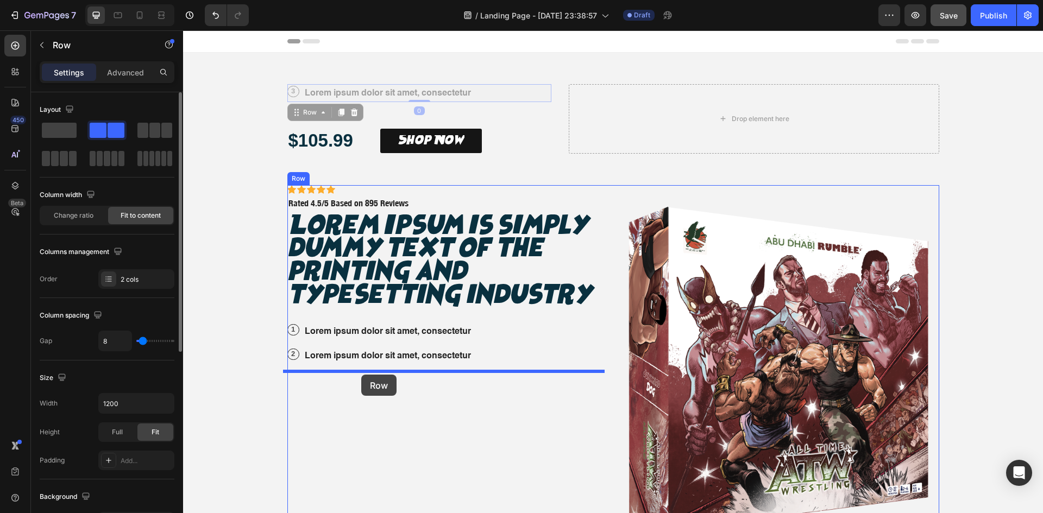
drag, startPoint x: 294, startPoint y: 113, endPoint x: 361, endPoint y: 375, distance: 270.3
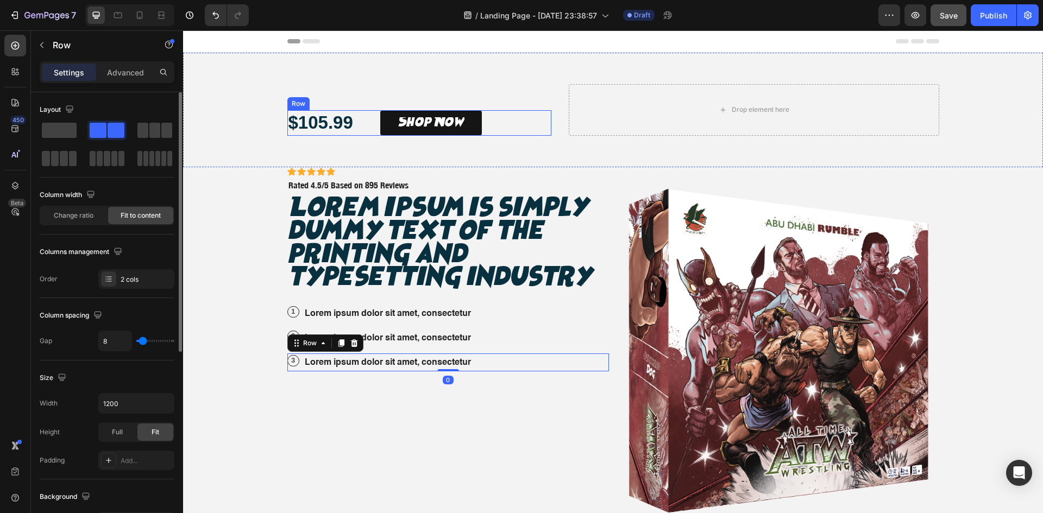
click at [496, 120] on div "$105.99 Text Block Shop Now Button Row" at bounding box center [419, 123] width 265 height 26
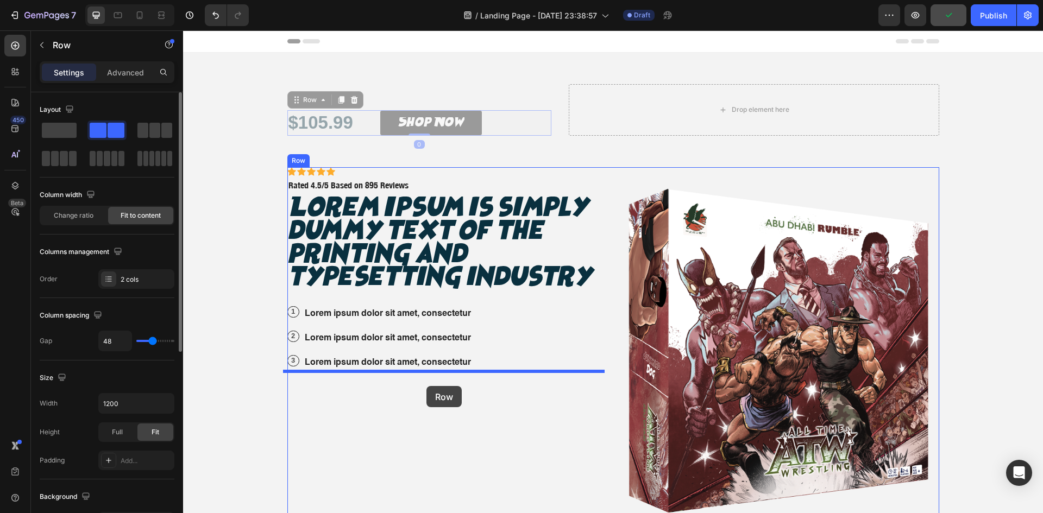
drag, startPoint x: 292, startPoint y: 99, endPoint x: 427, endPoint y: 386, distance: 316.9
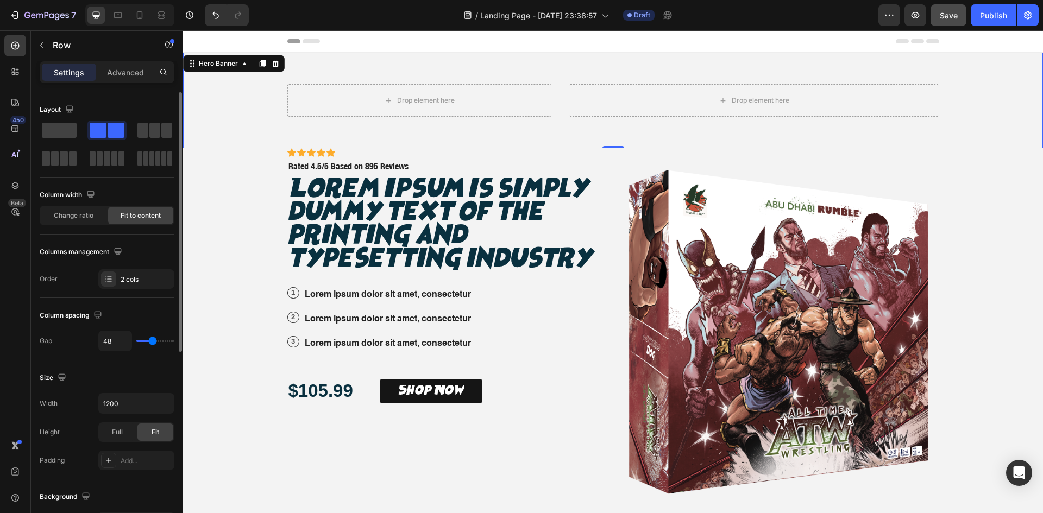
click at [555, 112] on div "Drop element here Drop element here" at bounding box center [613, 101] width 668 height 96
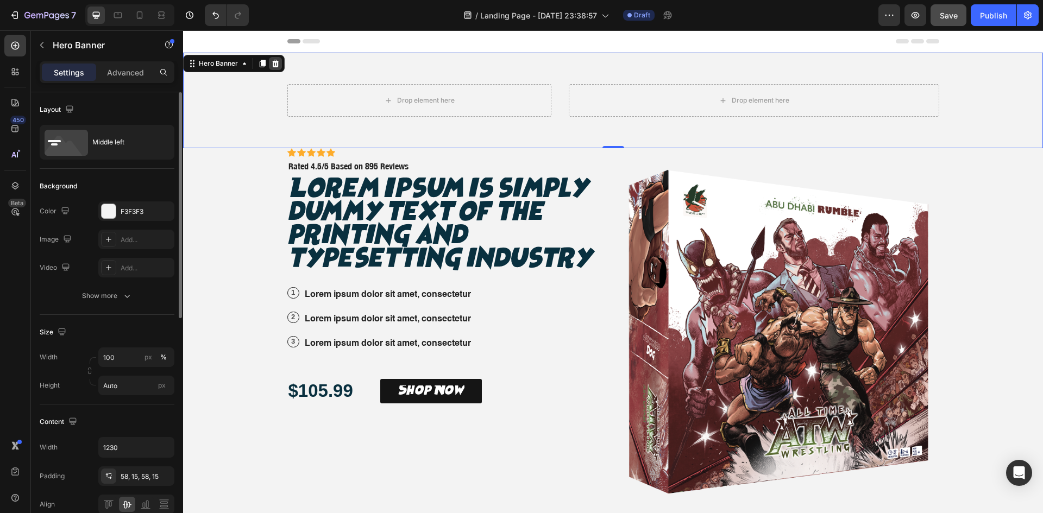
click at [273, 59] on div at bounding box center [275, 63] width 13 height 13
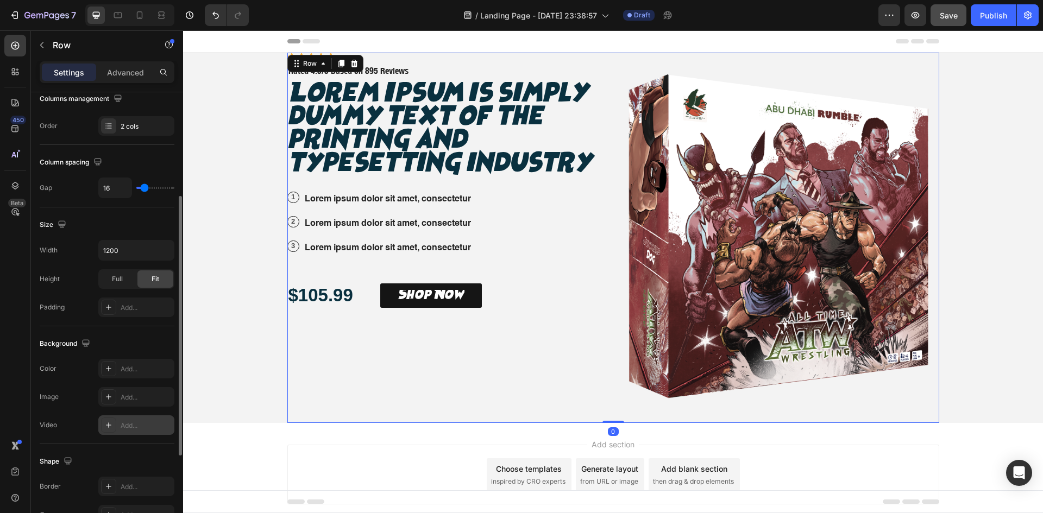
scroll to position [335, 0]
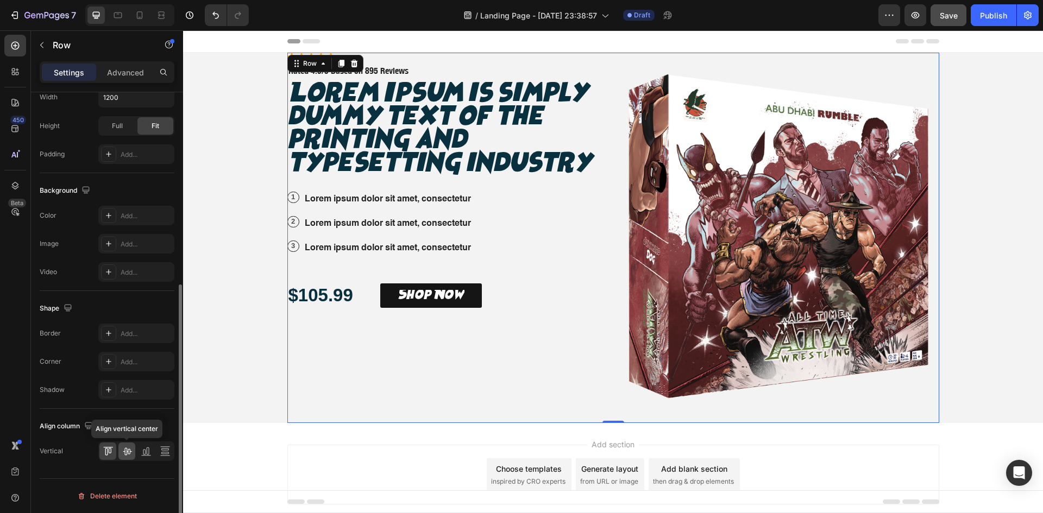
click at [128, 449] on icon at bounding box center [127, 451] width 11 height 11
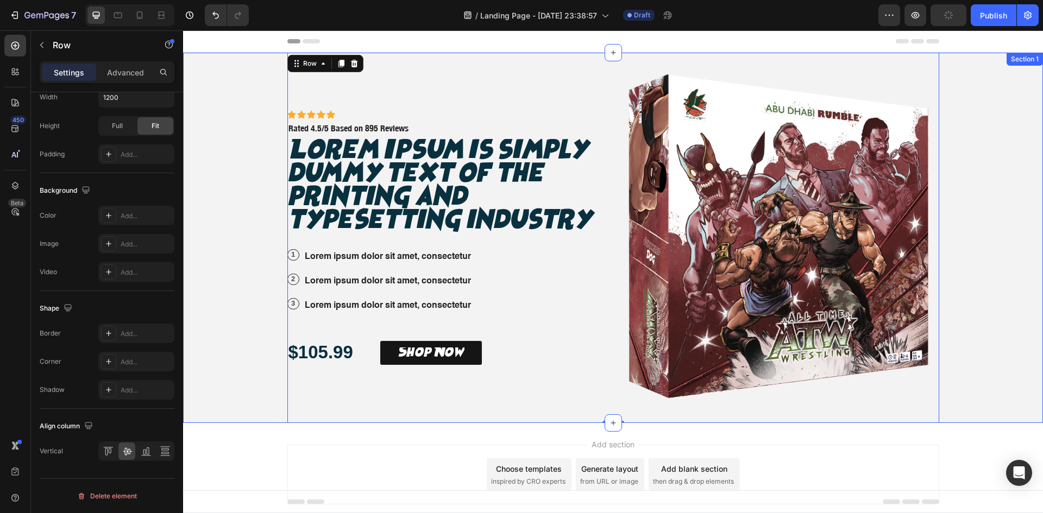
scroll to position [211, 0]
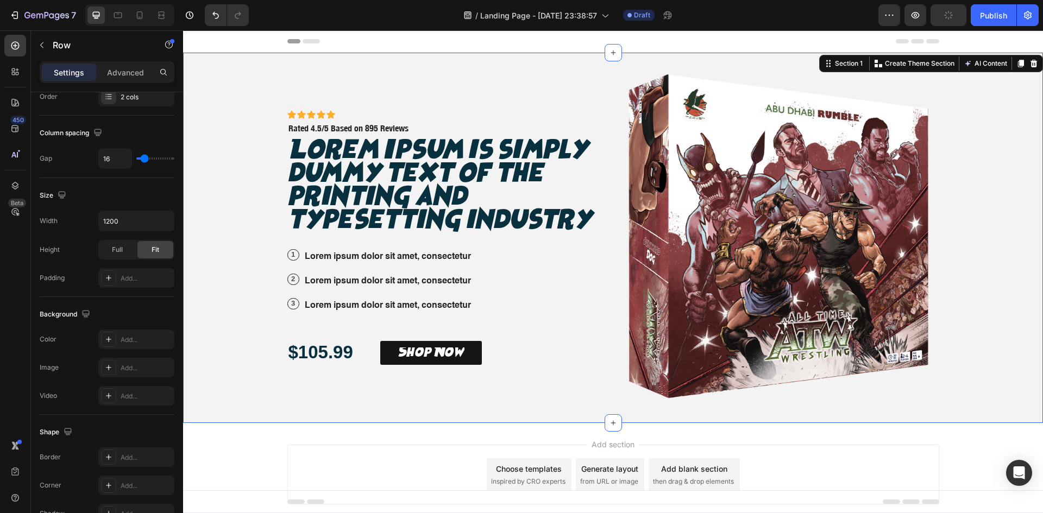
click at [267, 286] on div "Icon Icon Icon Icon Icon Icon List Icon Icon Icon Icon Icon Icon List Rated 4.5…" at bounding box center [613, 238] width 860 height 371
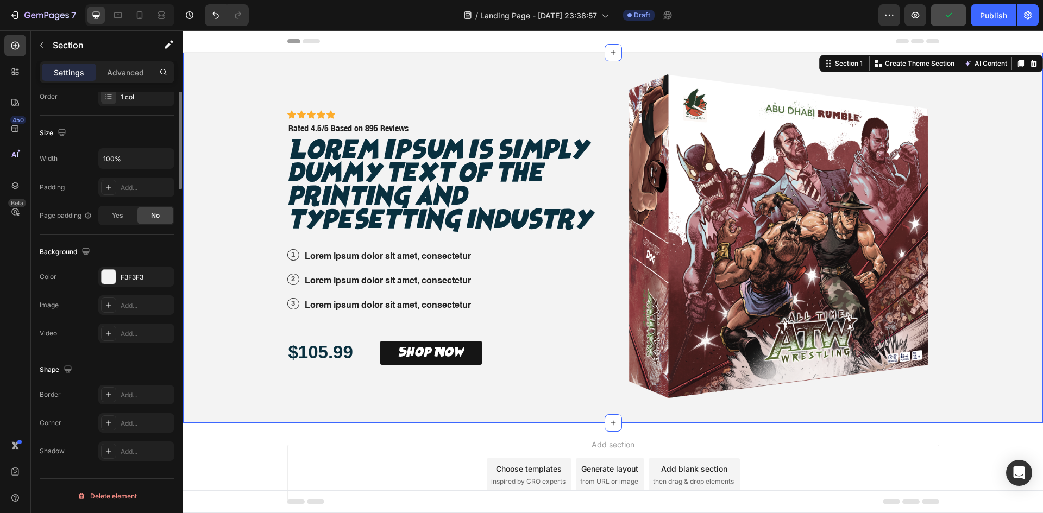
scroll to position [0, 0]
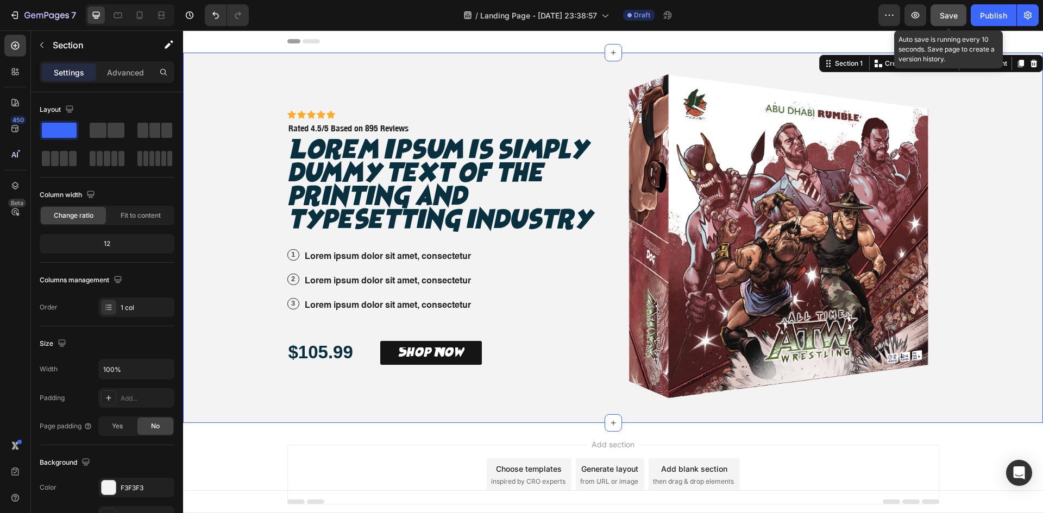
click at [954, 14] on span "Save" at bounding box center [949, 15] width 18 height 9
click at [569, 171] on h2 "Lorem Ipsum is simply dummy text of the printing and typesetting industry" at bounding box center [448, 187] width 322 height 96
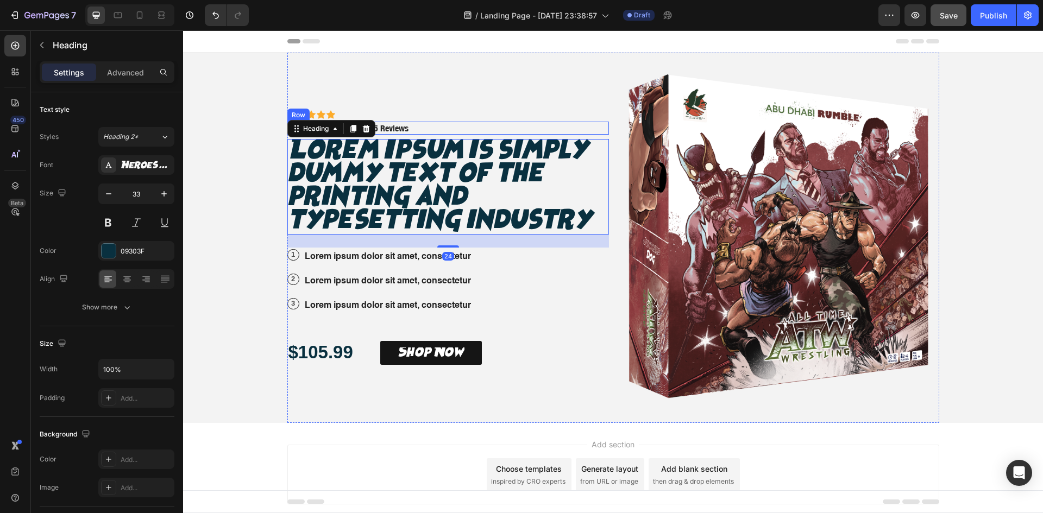
click at [426, 126] on div "Icon Icon Icon Icon Icon Icon List Rated 4.5/5 Based on 895 Reviews Text Block …" at bounding box center [448, 129] width 322 height 14
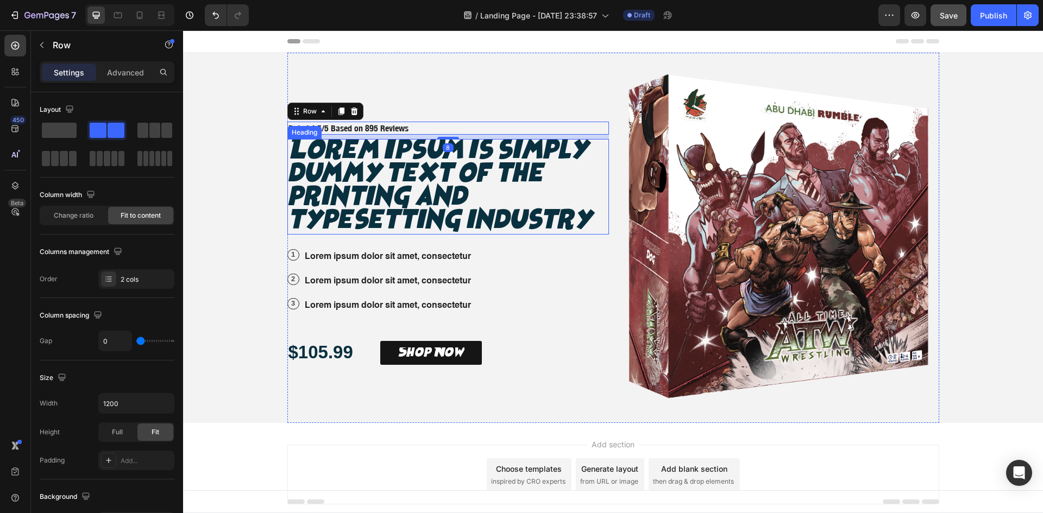
click at [467, 191] on h2 "Lorem Ipsum is simply dummy text of the printing and typesetting industry" at bounding box center [448, 187] width 322 height 96
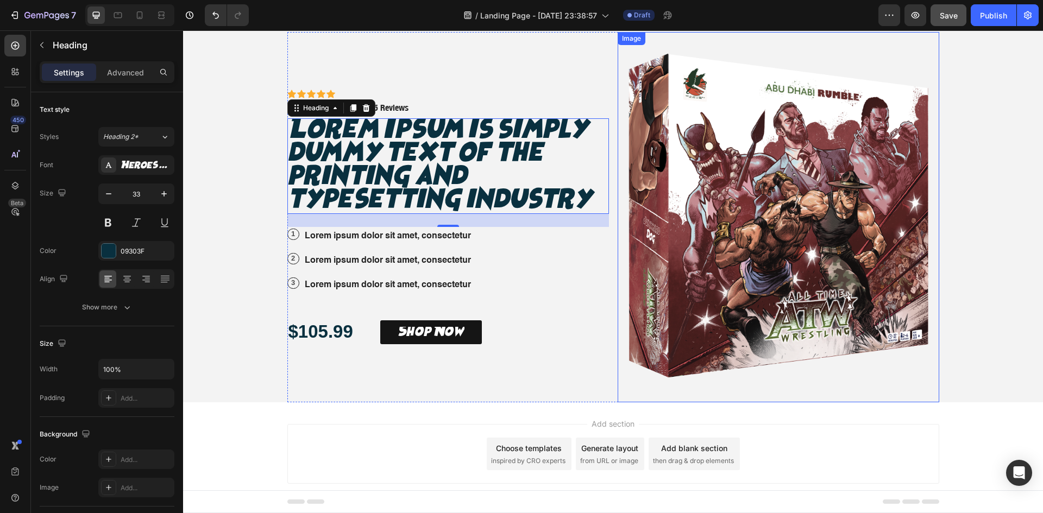
scroll to position [43, 0]
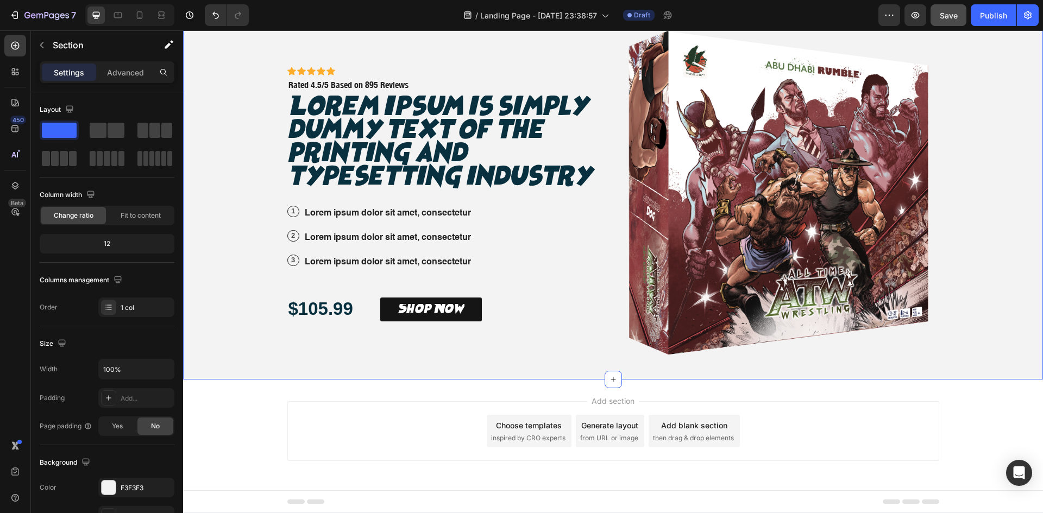
click at [255, 267] on div "Icon Icon Icon Icon Icon Icon List Icon Icon Icon Icon Icon Icon List Rated 4.5…" at bounding box center [613, 194] width 860 height 371
click at [948, 15] on span "Save" at bounding box center [949, 15] width 18 height 9
click at [948, 92] on div "Icon Icon Icon Icon Icon Icon List Icon Icon Icon Icon Icon Icon List Rated 4.5…" at bounding box center [613, 194] width 860 height 371
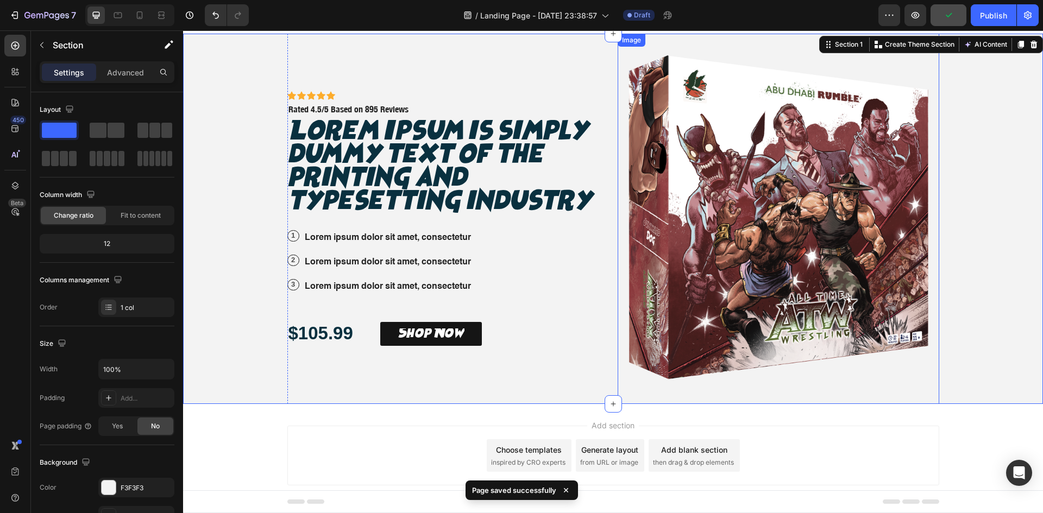
scroll to position [0, 0]
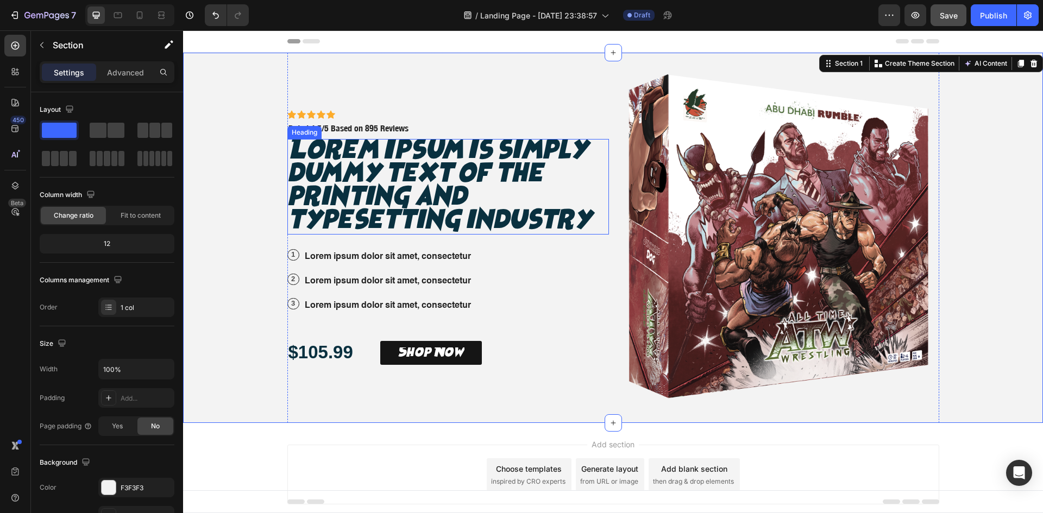
click at [360, 178] on h2 "Lorem Ipsum is simply dummy text of the printing and typesetting industry" at bounding box center [448, 187] width 322 height 96
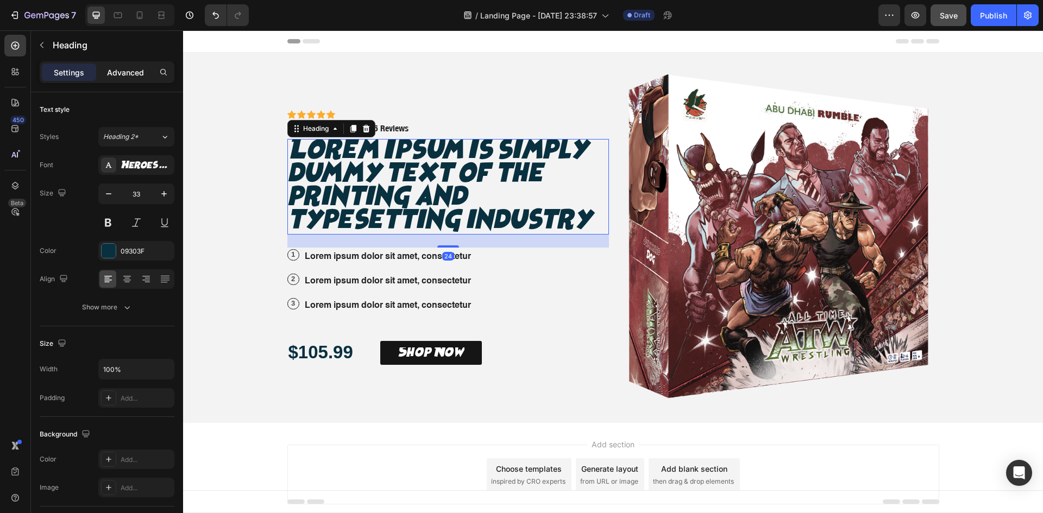
click at [106, 70] on div "Advanced" at bounding box center [125, 72] width 54 height 17
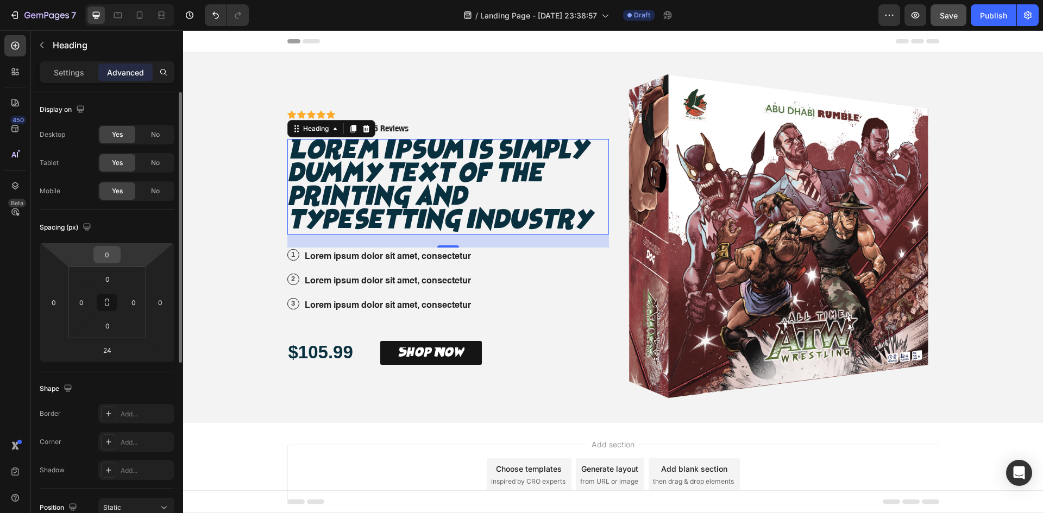
click at [109, 254] on input "0" at bounding box center [107, 255] width 22 height 16
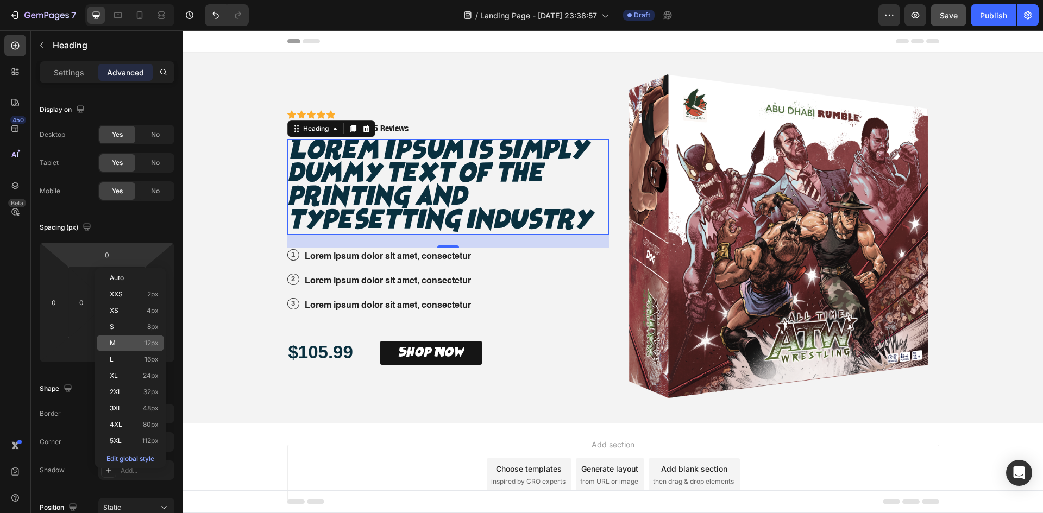
click at [122, 344] on p "M 12px" at bounding box center [134, 344] width 49 height 8
type input "12"
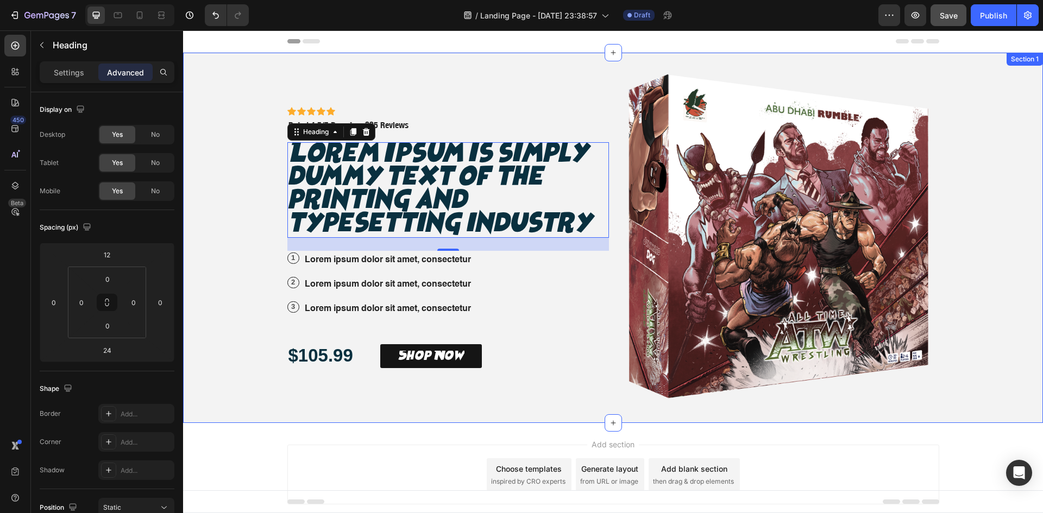
click at [260, 254] on div "Icon Icon Icon Icon Icon Icon List Icon Icon Icon Icon Icon Icon List Rated 4.5…" at bounding box center [613, 238] width 860 height 371
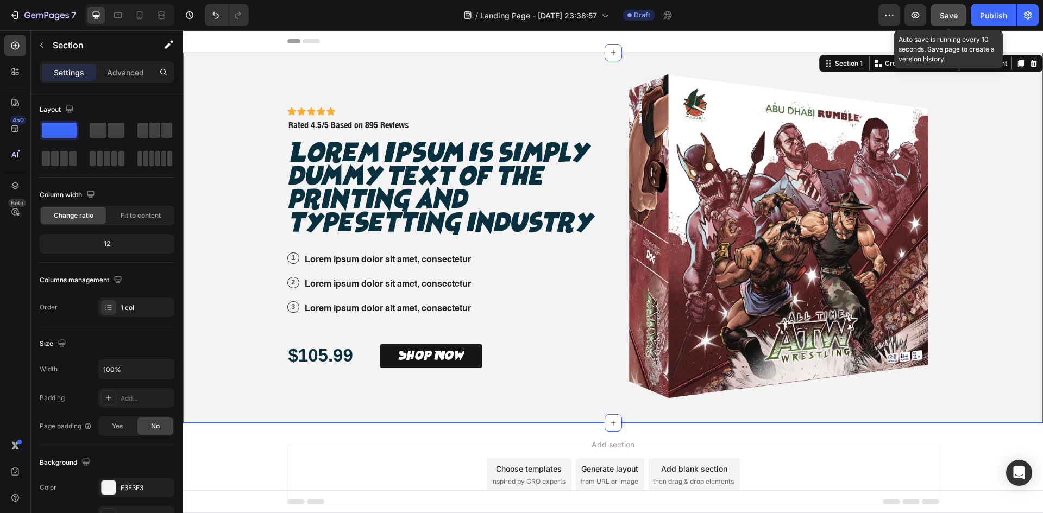
click at [949, 18] on span "Save" at bounding box center [949, 15] width 18 height 9
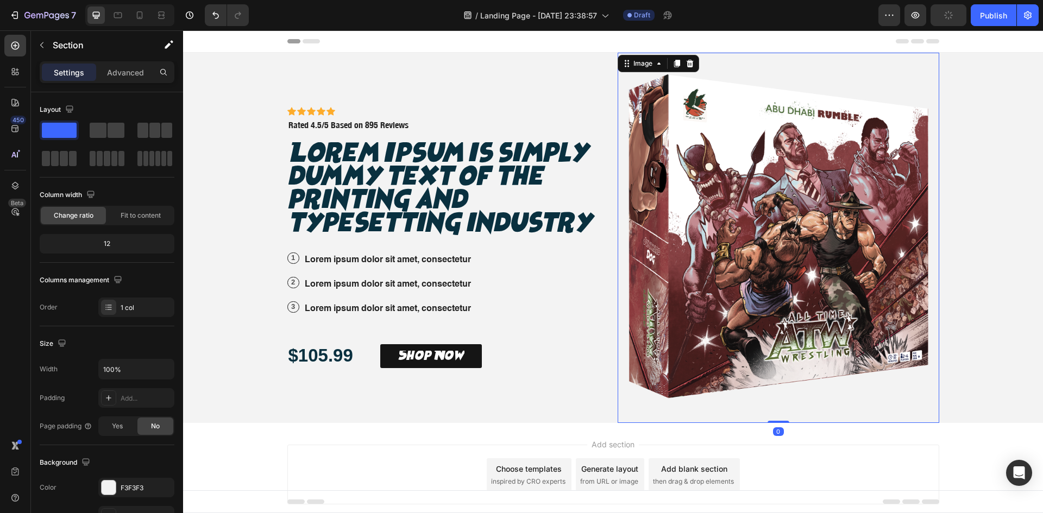
click at [843, 265] on img at bounding box center [779, 238] width 322 height 371
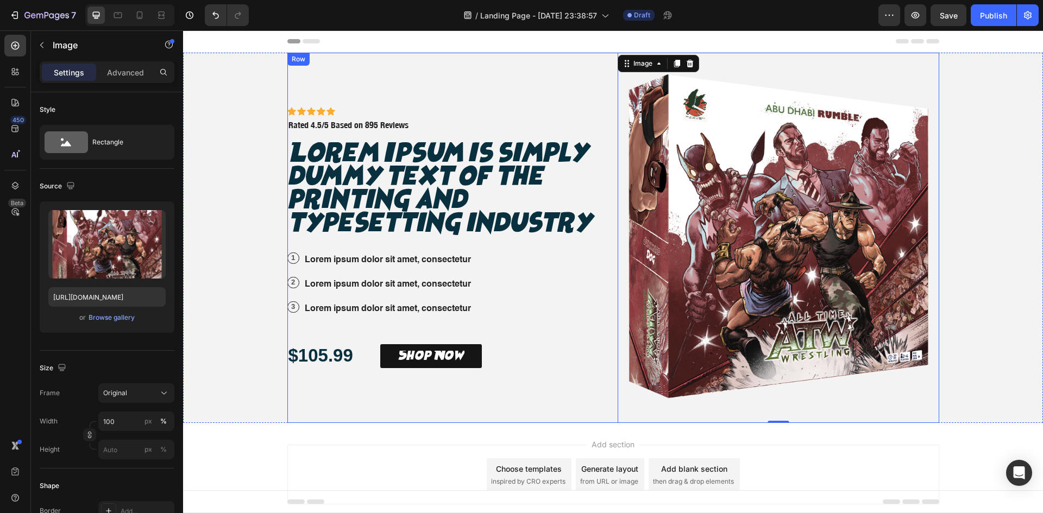
click at [590, 117] on div "Icon Icon Icon Icon Icon Icon List Icon Icon Icon Icon Icon Icon List Rated 4.5…" at bounding box center [448, 238] width 322 height 371
